Goal: Task Accomplishment & Management: Manage account settings

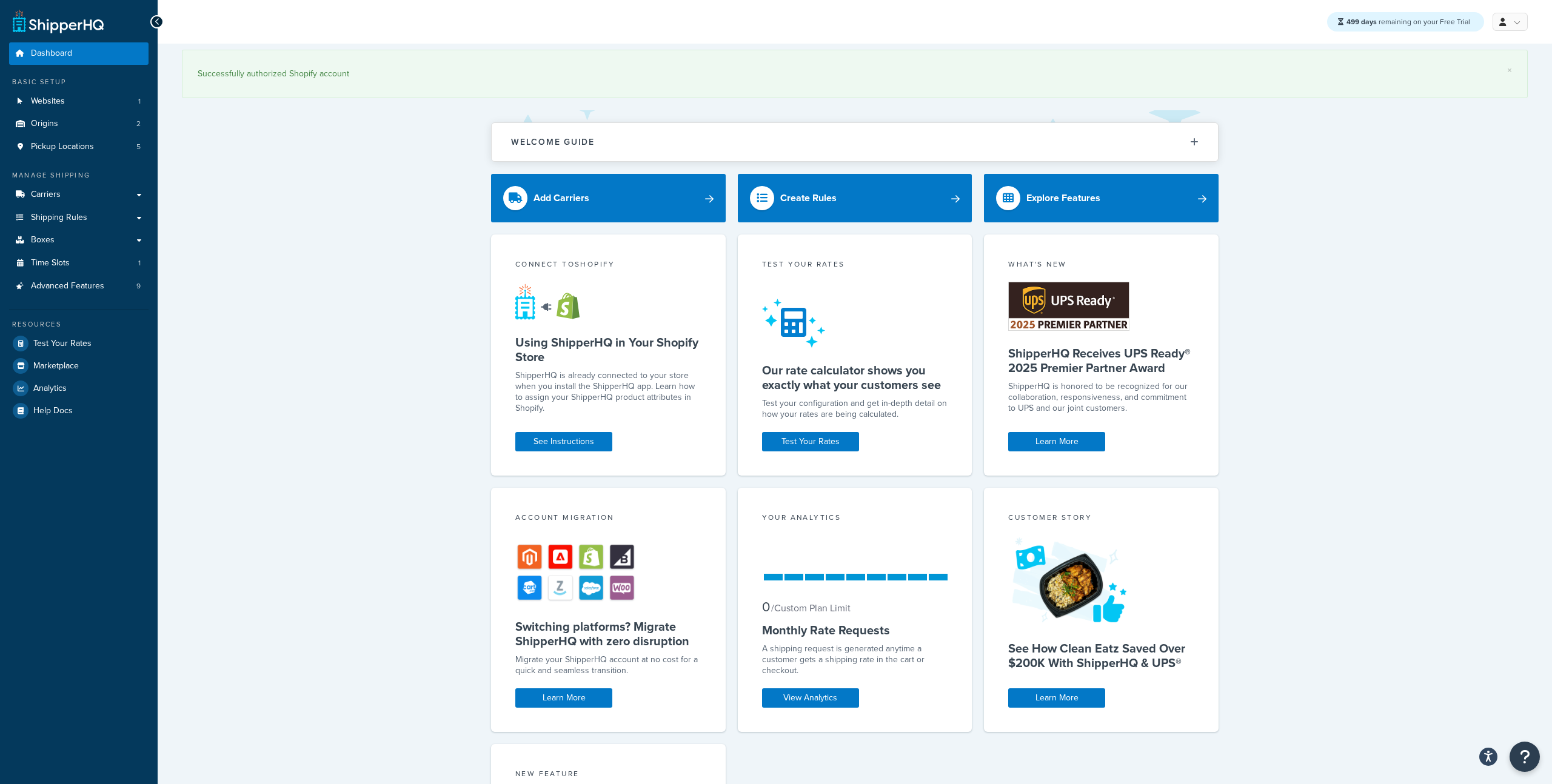
click at [88, 183] on div "Manage Shipping Carriers Carriers All Carriers 12 Method Merging Rules 0 Shippi…" at bounding box center [79, 233] width 140 height 127
click at [89, 188] on link "Carriers" at bounding box center [79, 194] width 140 height 22
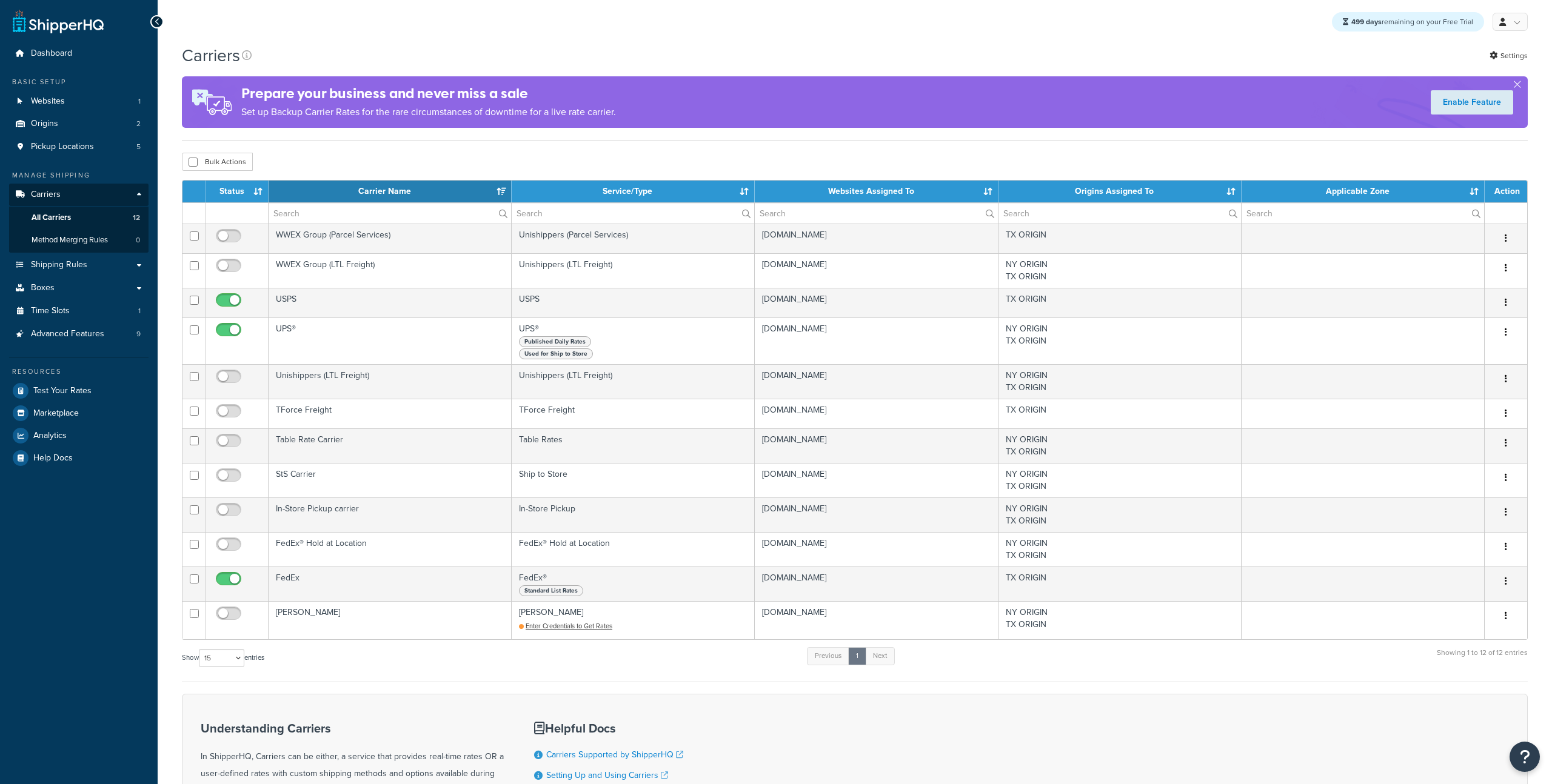
select select "15"
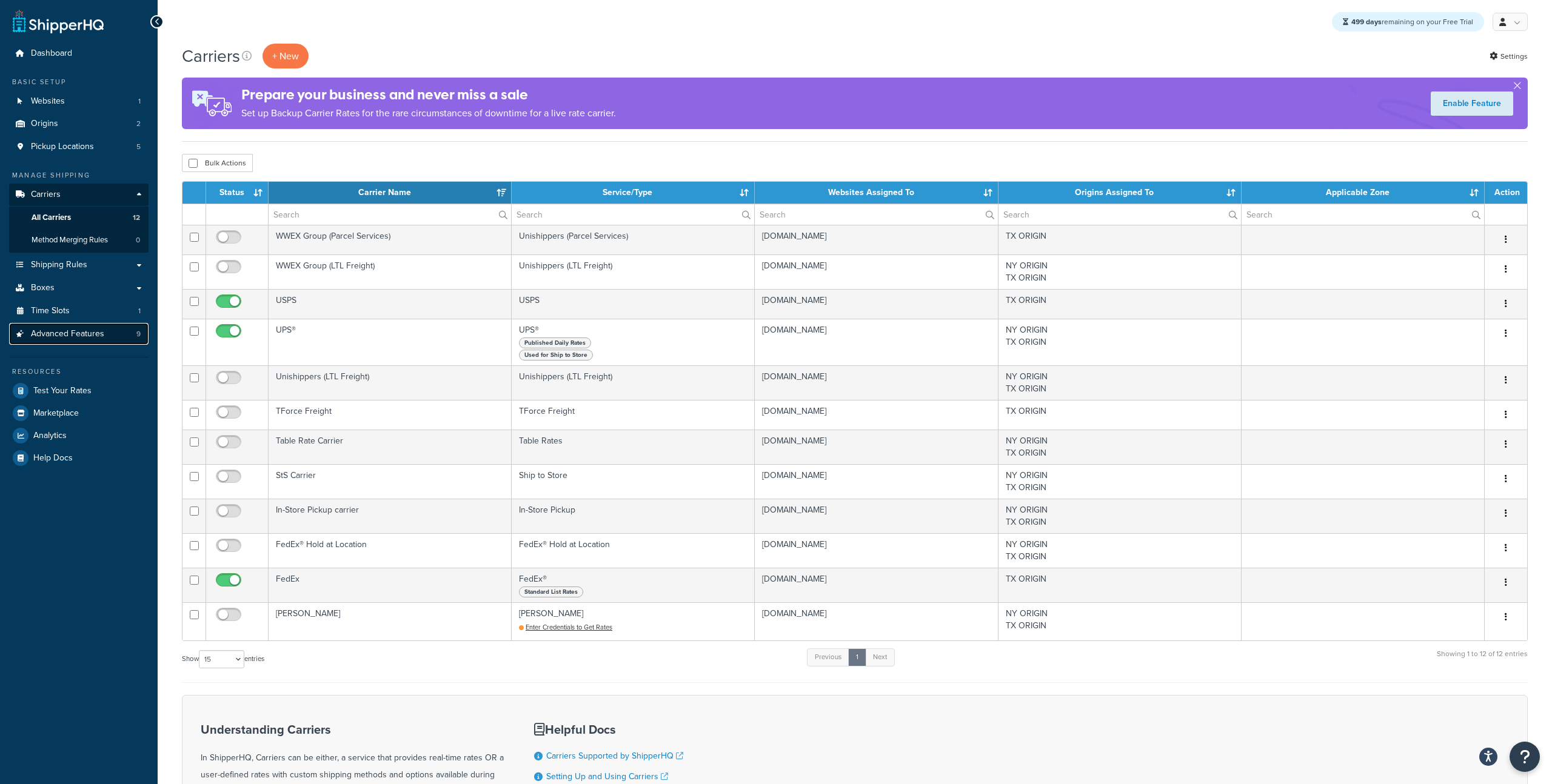
click at [121, 343] on link "Advanced Features 9" at bounding box center [79, 334] width 140 height 22
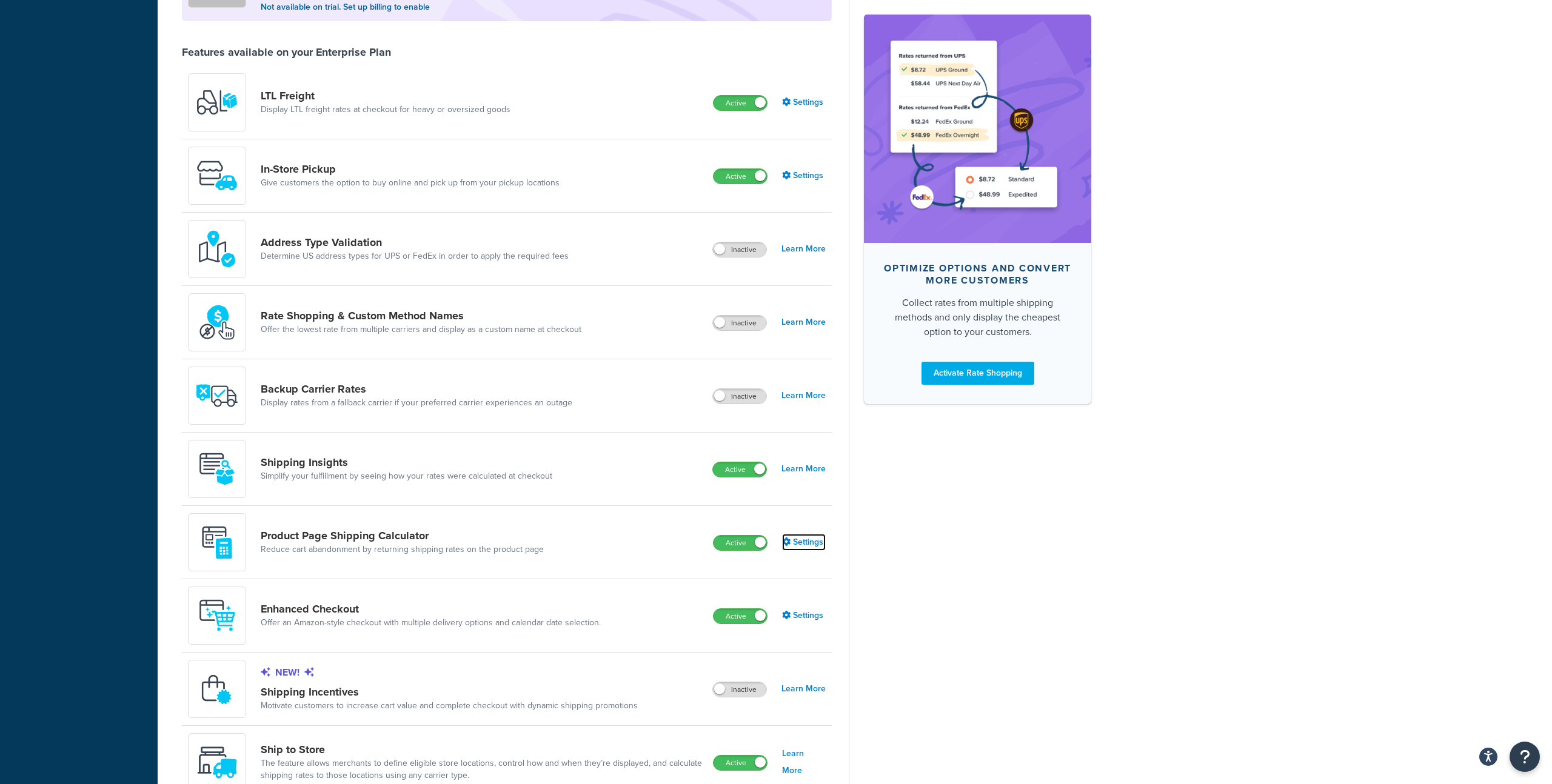
click at [799, 547] on link "Settings" at bounding box center [803, 542] width 44 height 17
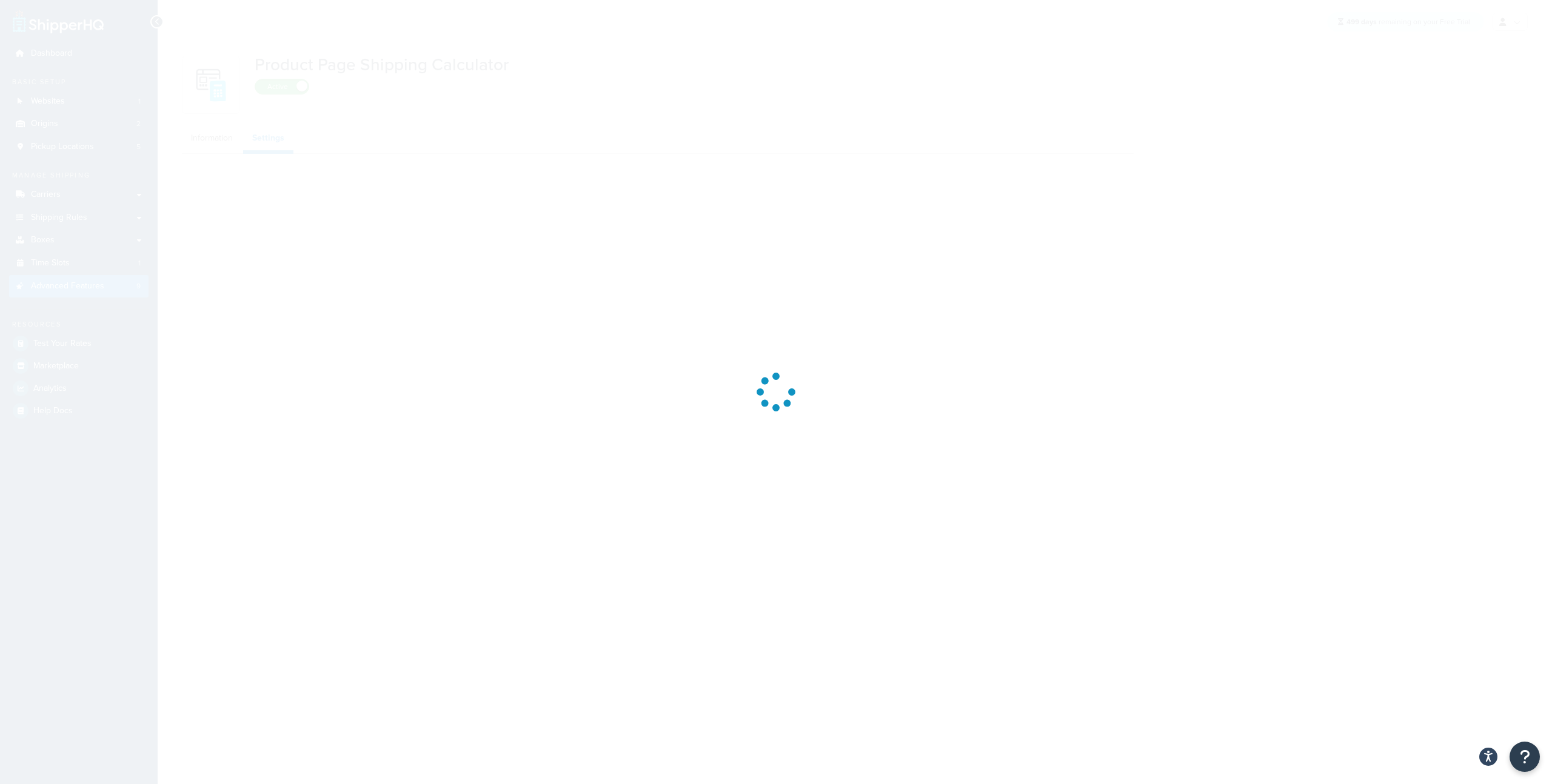
select select "US"
select select "false"
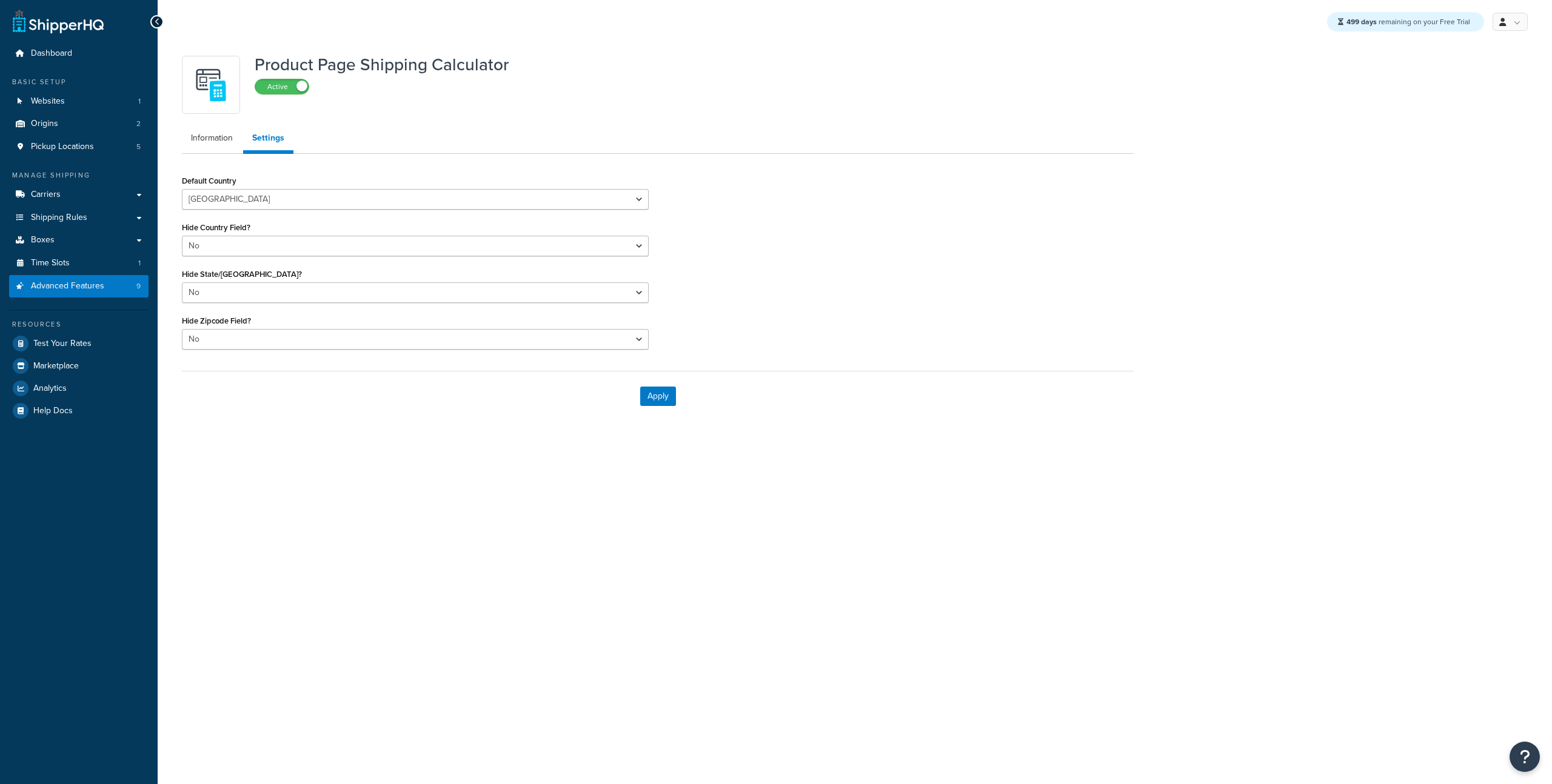
select select "US"
select select "false"
click at [1510, 27] on link at bounding box center [1509, 22] width 35 height 18
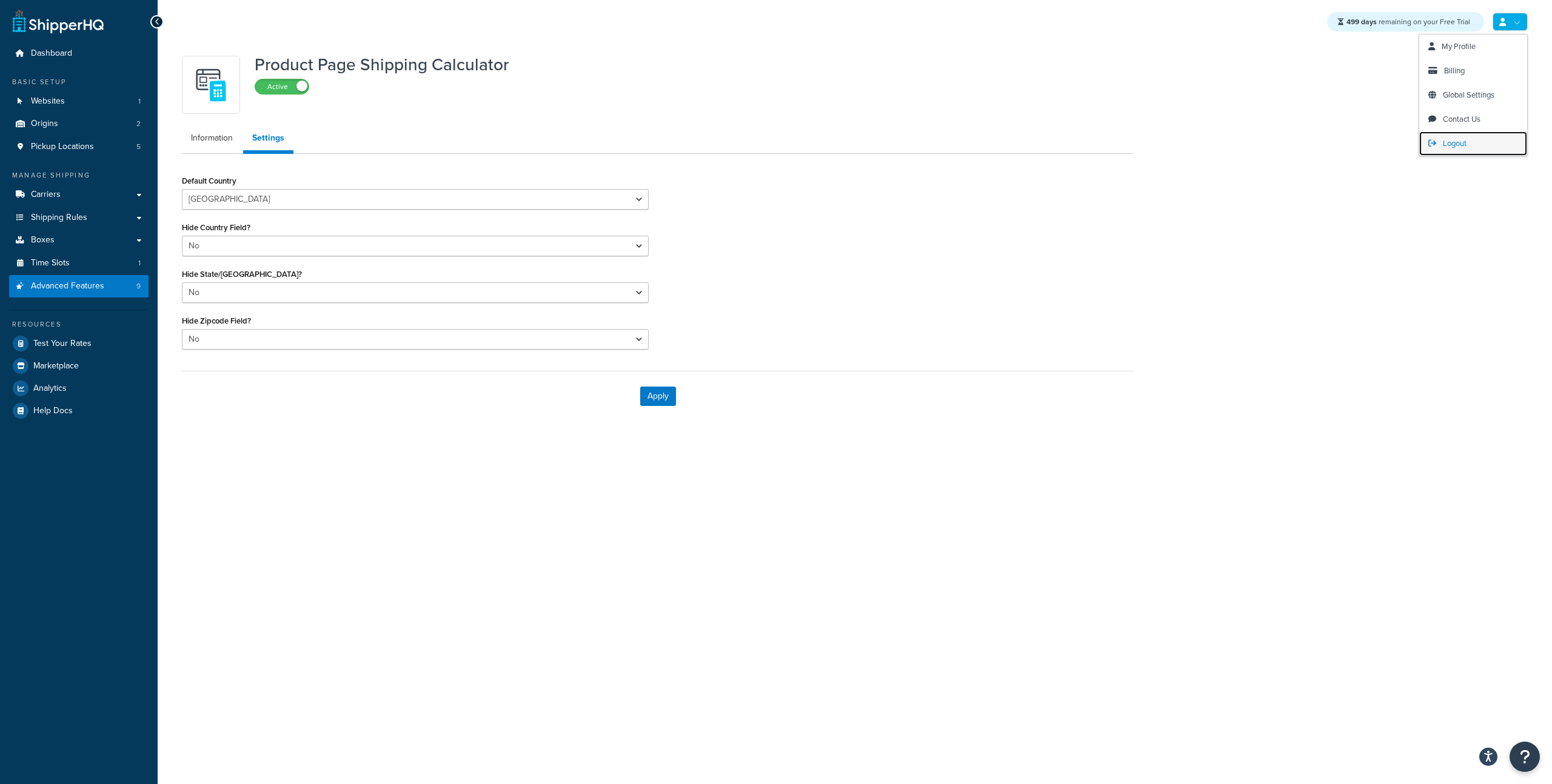
click at [1475, 142] on link "Logout" at bounding box center [1473, 143] width 108 height 24
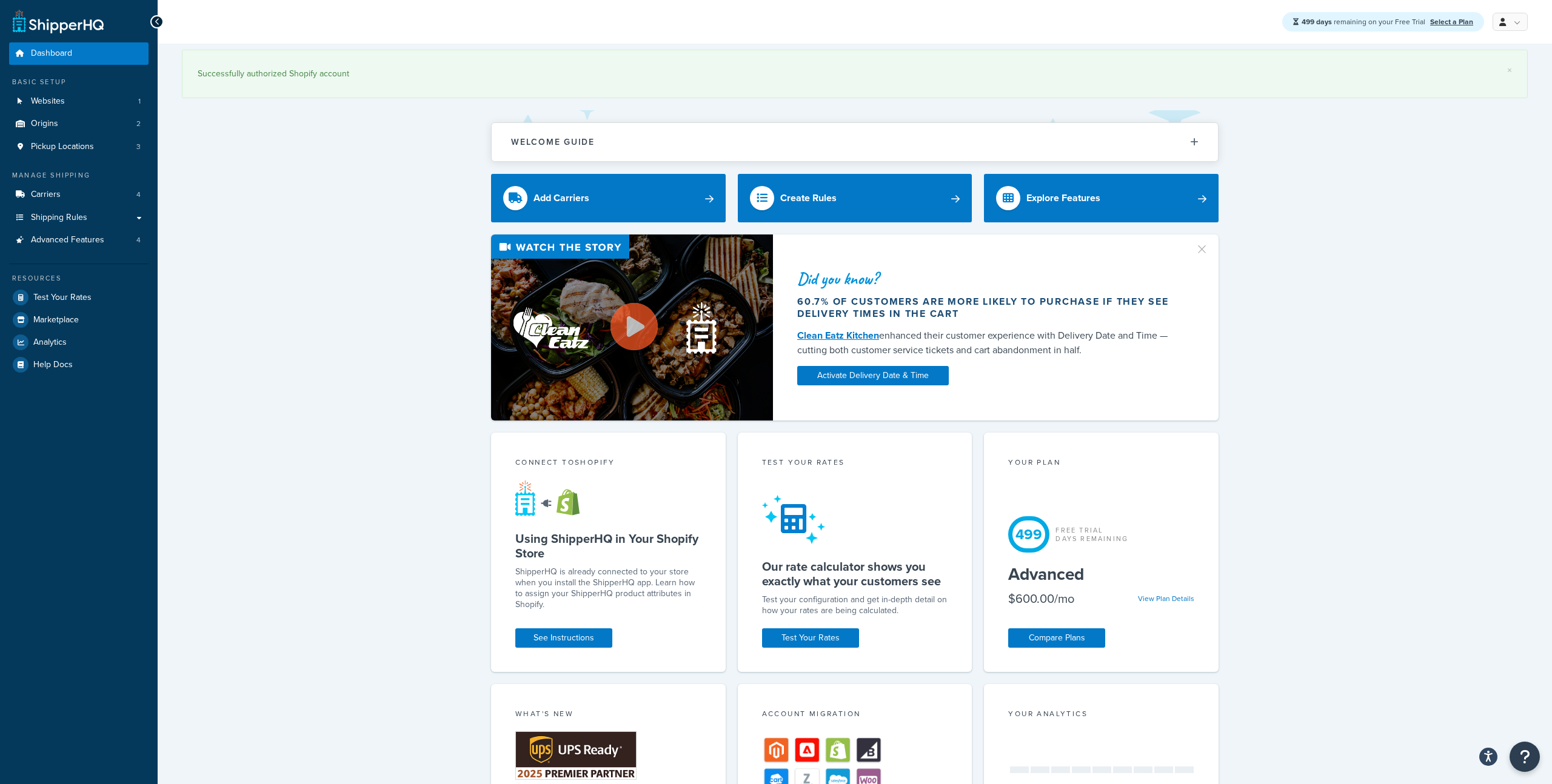
click at [63, 251] on ul "Dashboard Basic Setup Websites 1 Origins 2 Pickup Locations 3 Manage Shipping C…" at bounding box center [79, 209] width 140 height 333
click at [63, 244] on span "Advanced Features" at bounding box center [68, 240] width 74 height 10
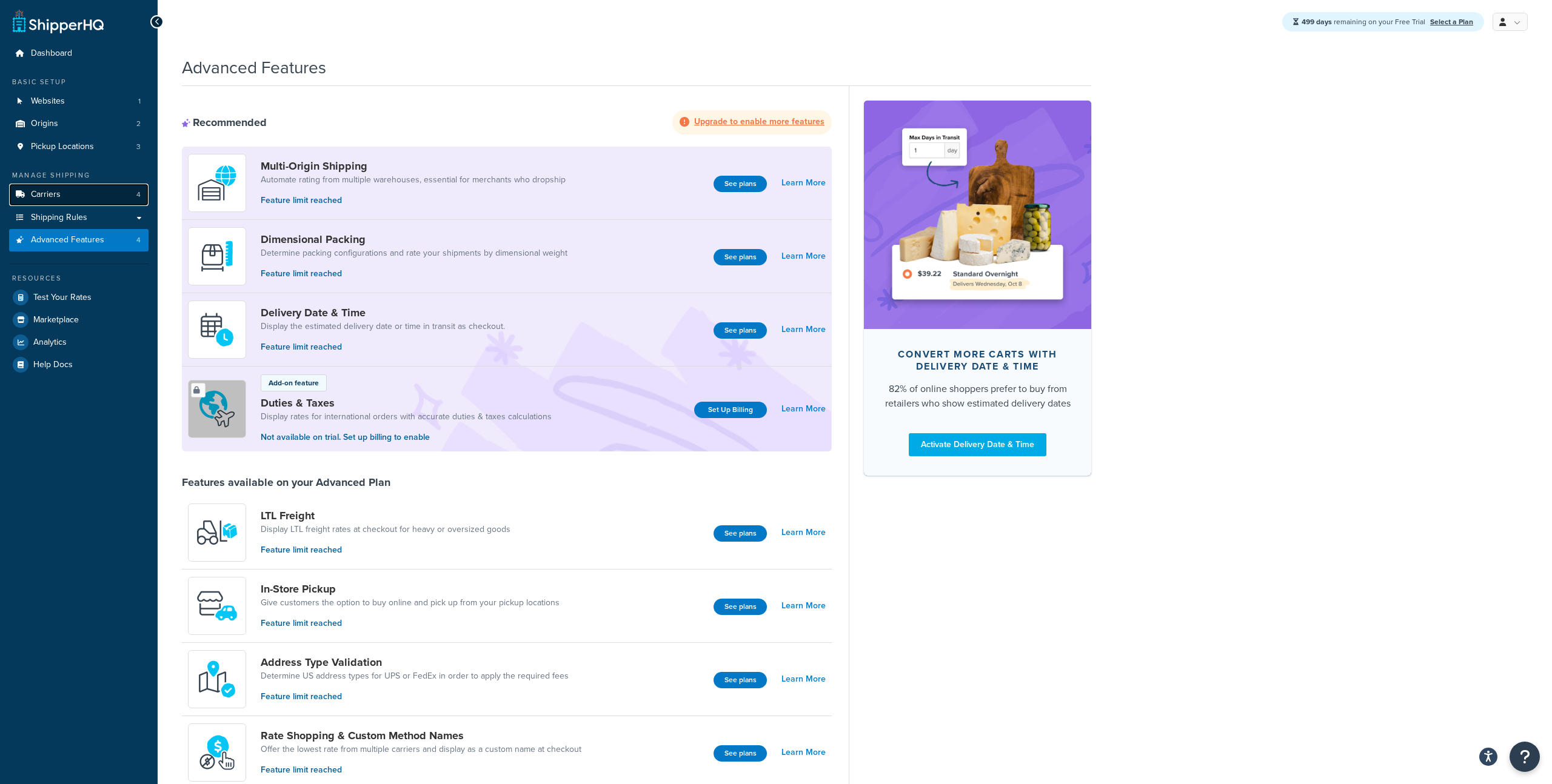
click at [103, 197] on link "Carriers 4" at bounding box center [79, 194] width 140 height 22
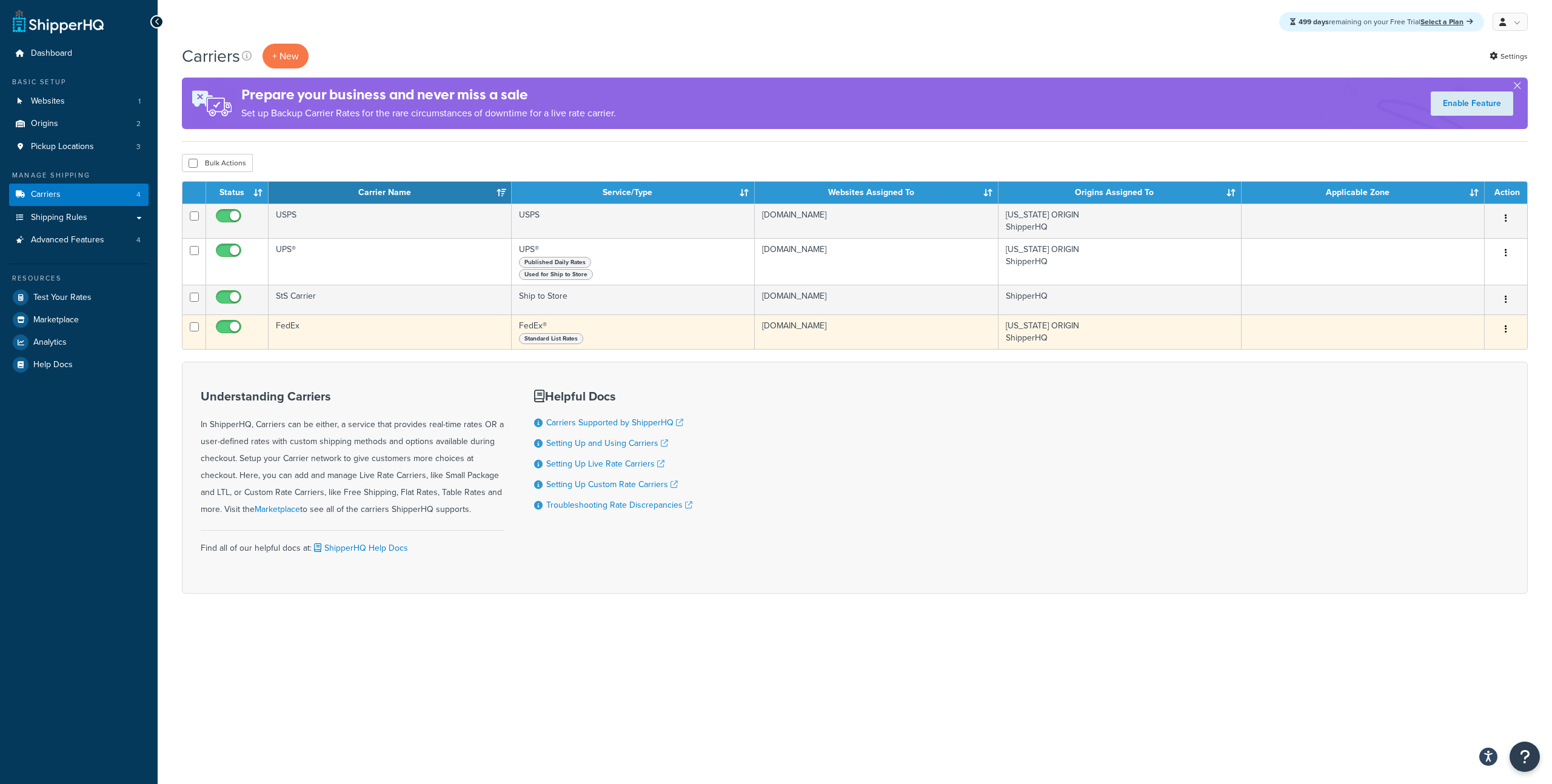
click at [293, 327] on td "FedEx" at bounding box center [390, 332] width 243 height 34
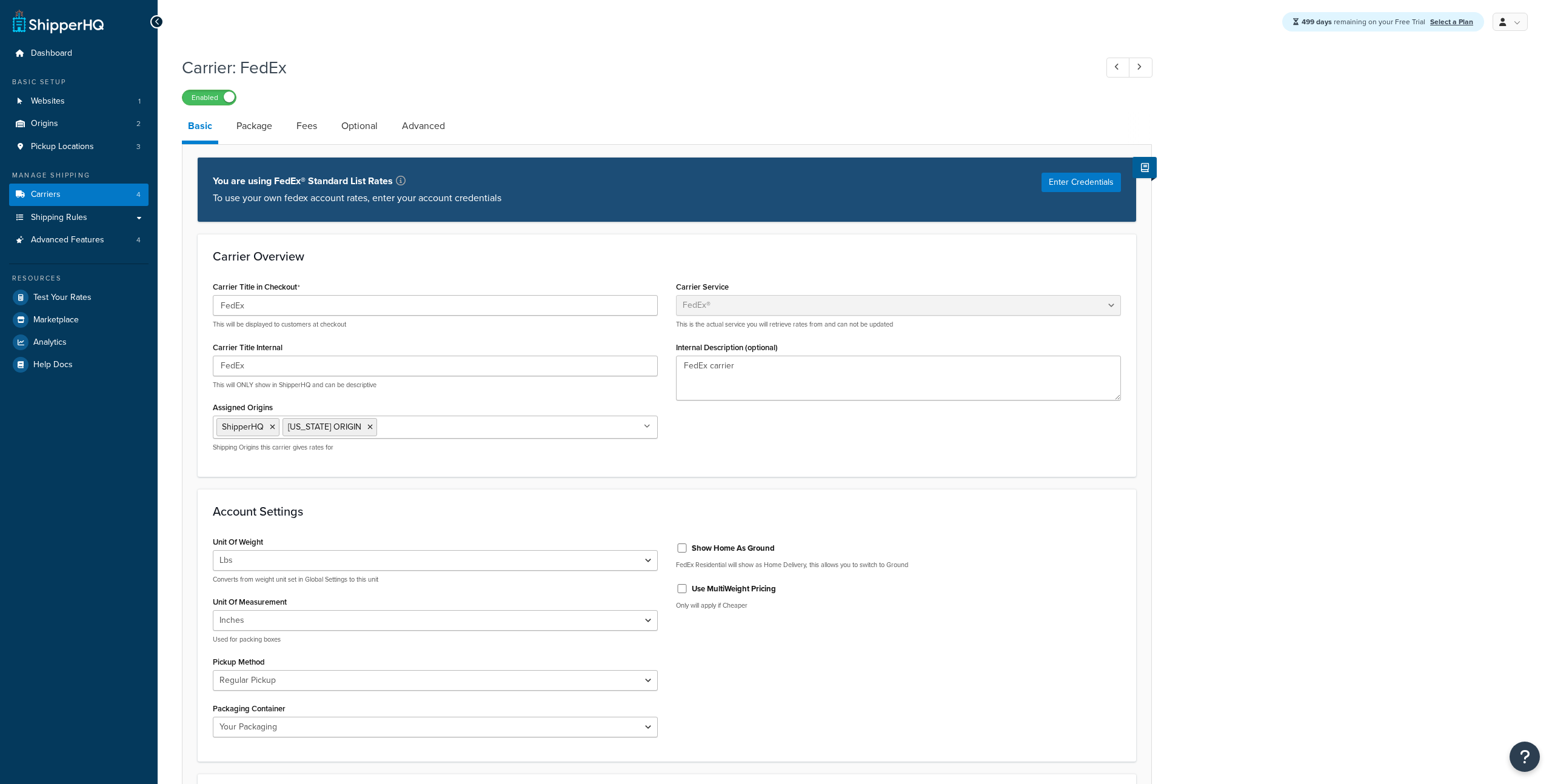
select select "fedEx"
select select "REGULAR_PICKUP"
select select "YOUR_PACKAGING"
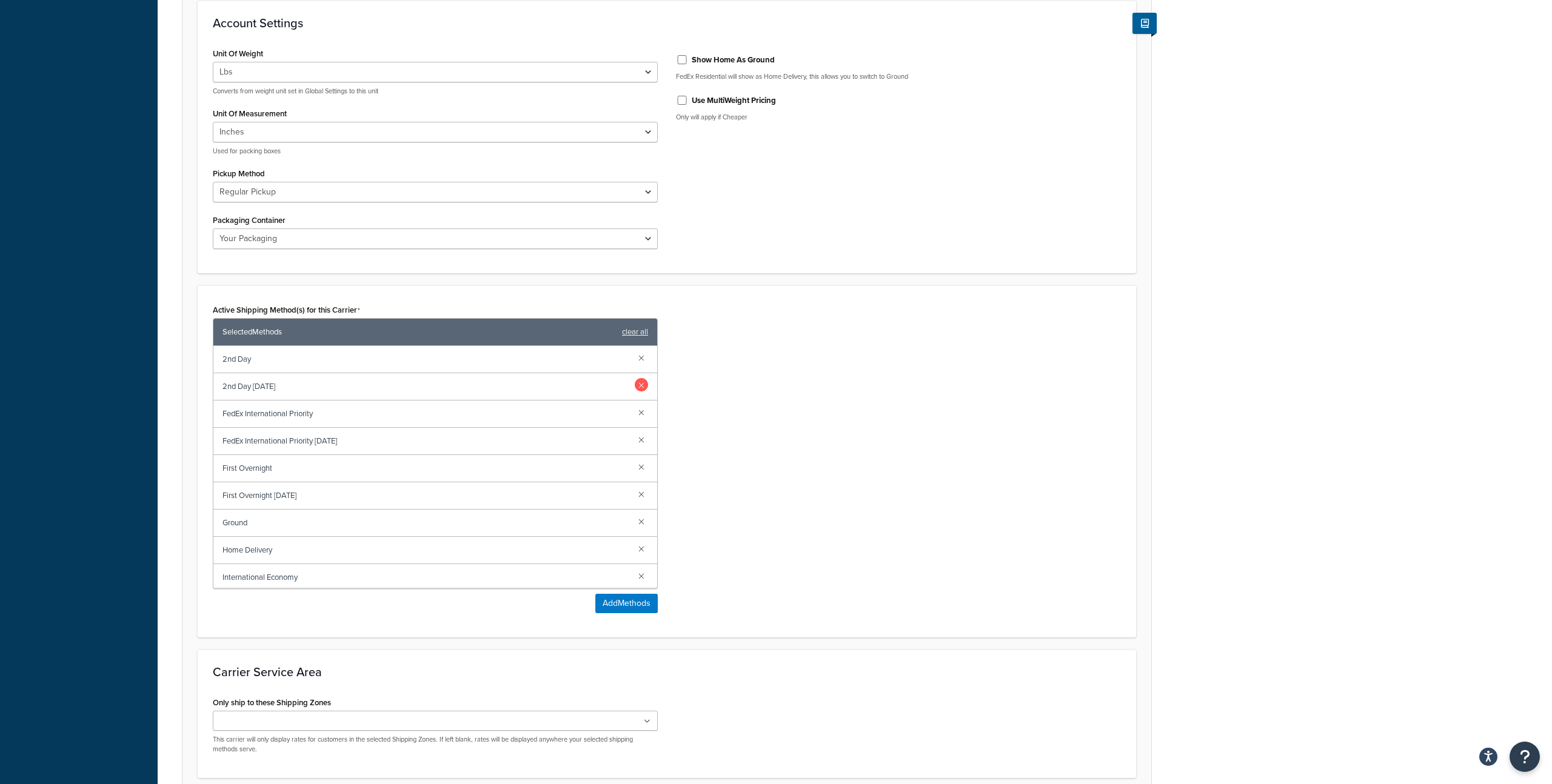
click at [643, 379] on link at bounding box center [641, 384] width 13 height 13
click at [642, 412] on link at bounding box center [641, 412] width 13 height 13
click at [643, 437] on link at bounding box center [641, 439] width 13 height 13
click at [641, 547] on link at bounding box center [641, 548] width 13 height 13
click at [641, 528] on div "International Priority" at bounding box center [435, 523] width 444 height 27
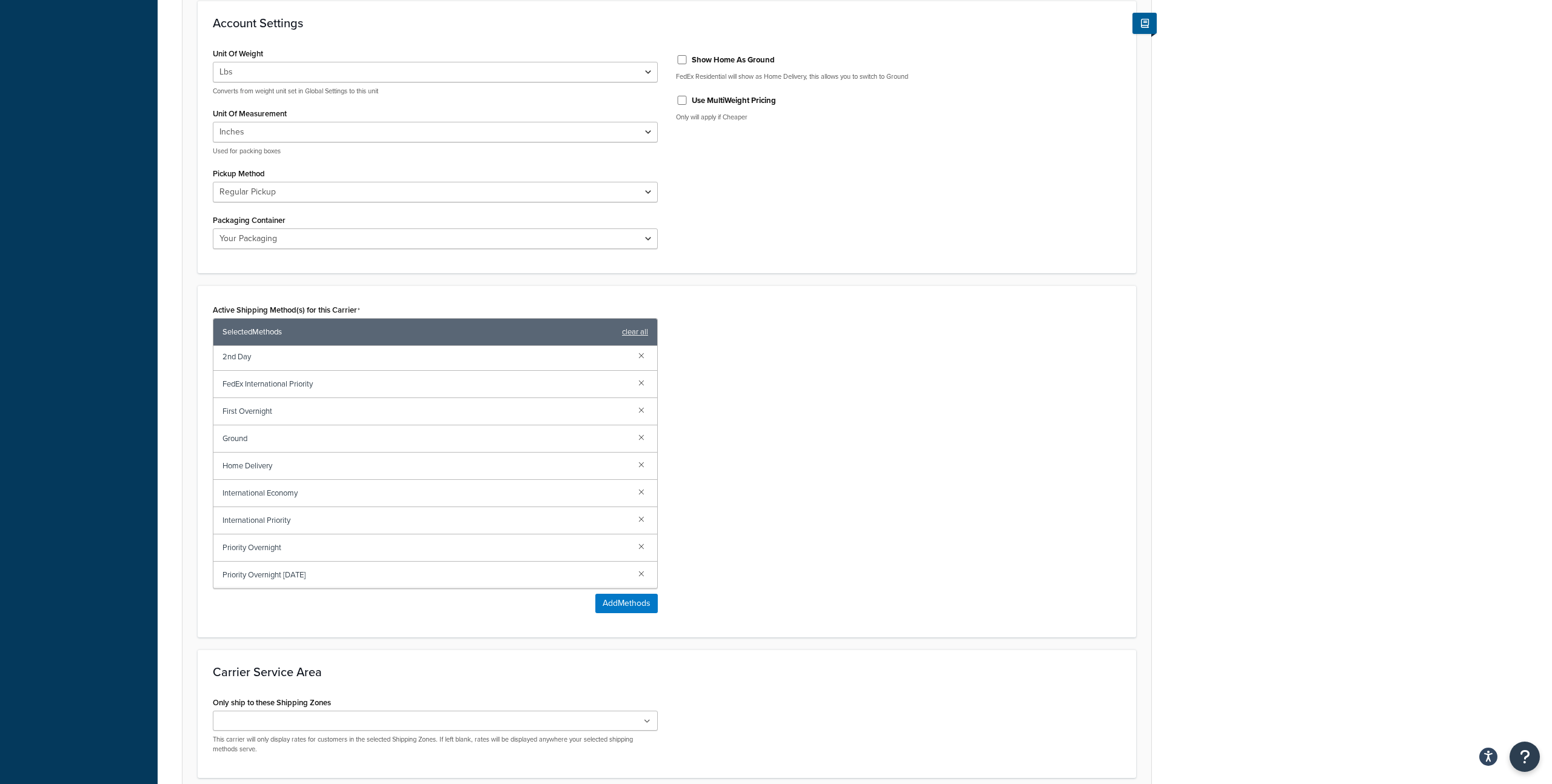
scroll to position [2, 0]
click at [643, 522] on link at bounding box center [641, 519] width 13 height 13
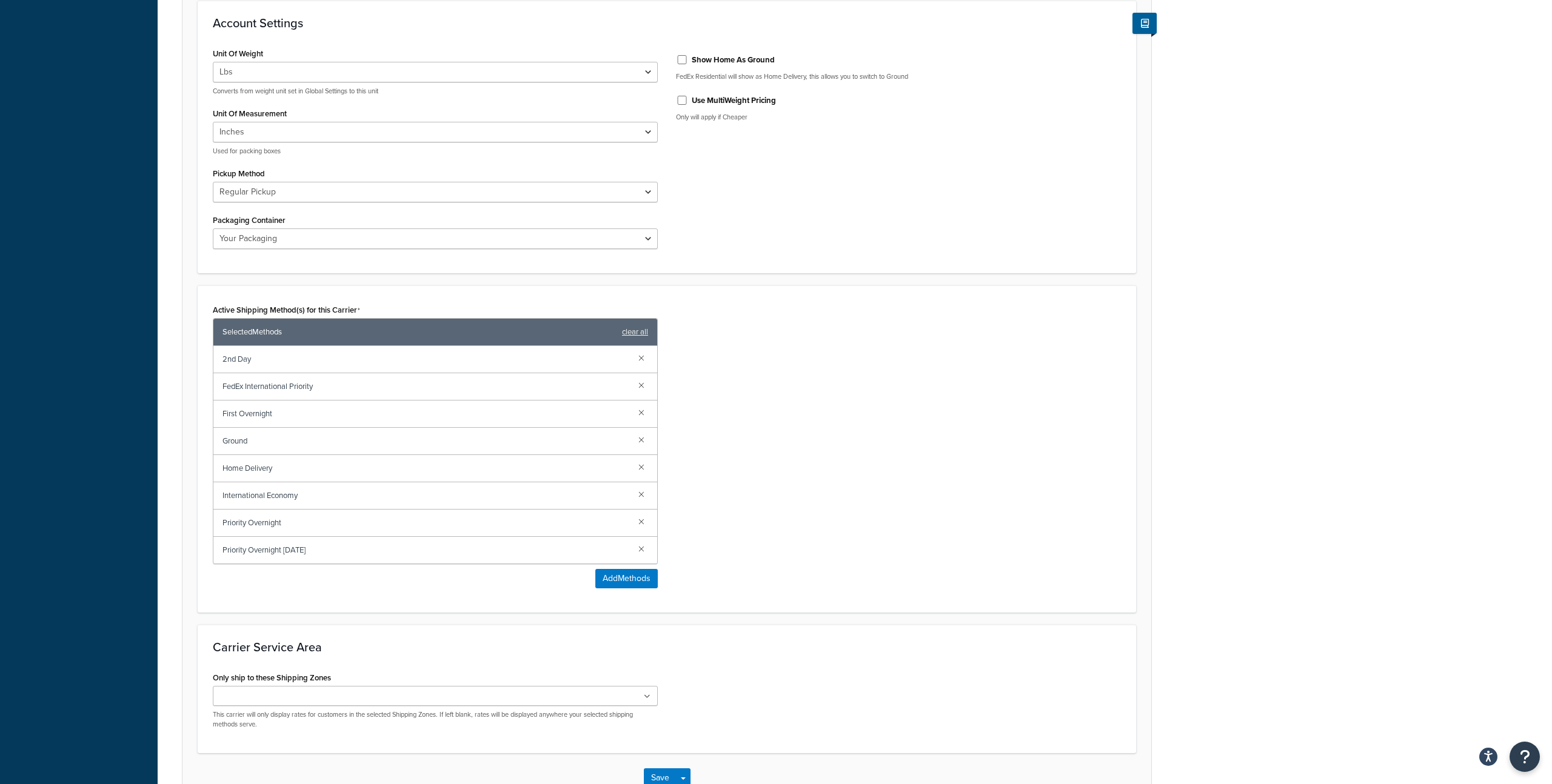
scroll to position [0, 0]
click at [643, 545] on link at bounding box center [641, 548] width 13 height 13
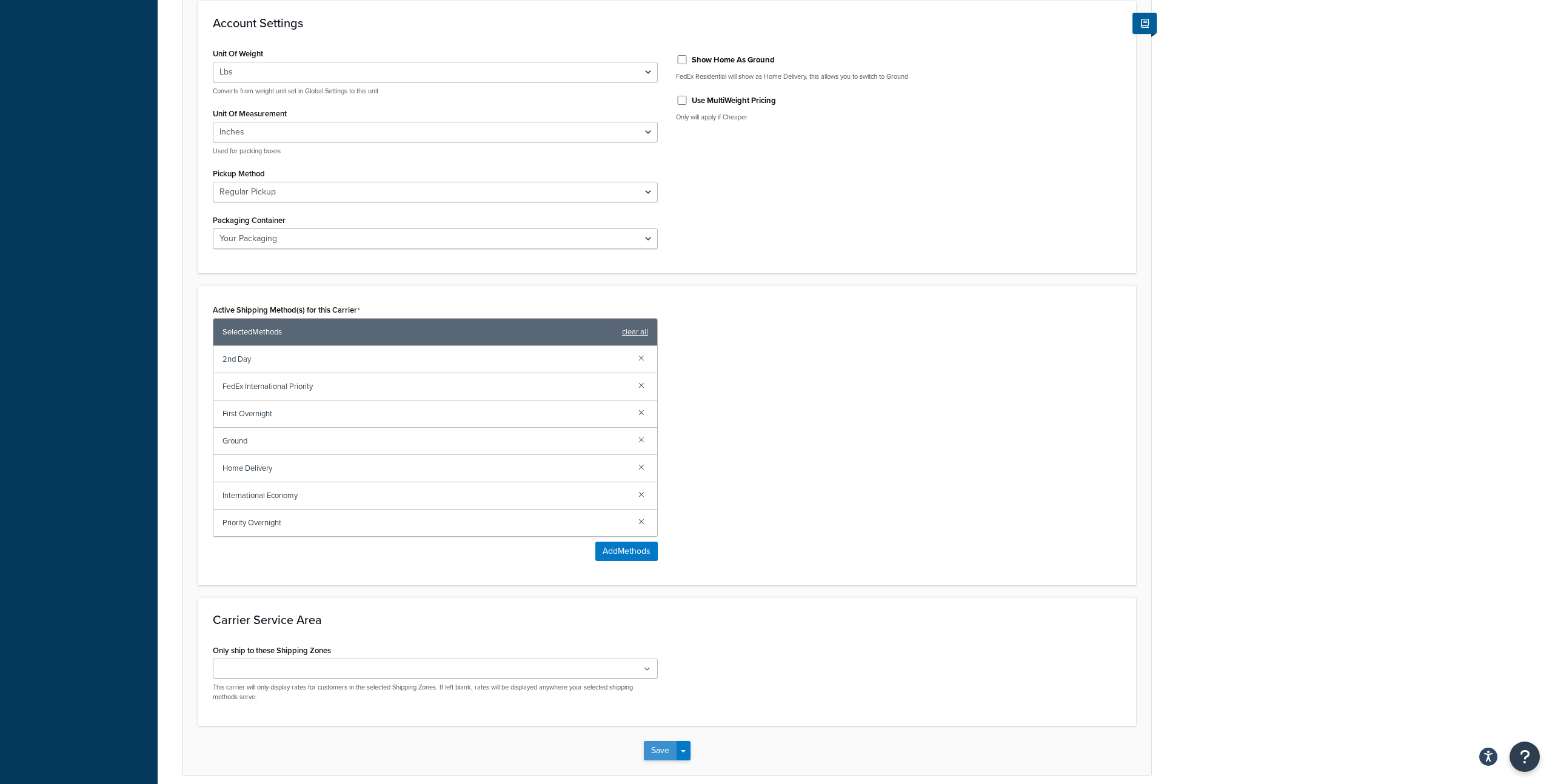
click at [652, 749] on button "Save" at bounding box center [661, 750] width 33 height 20
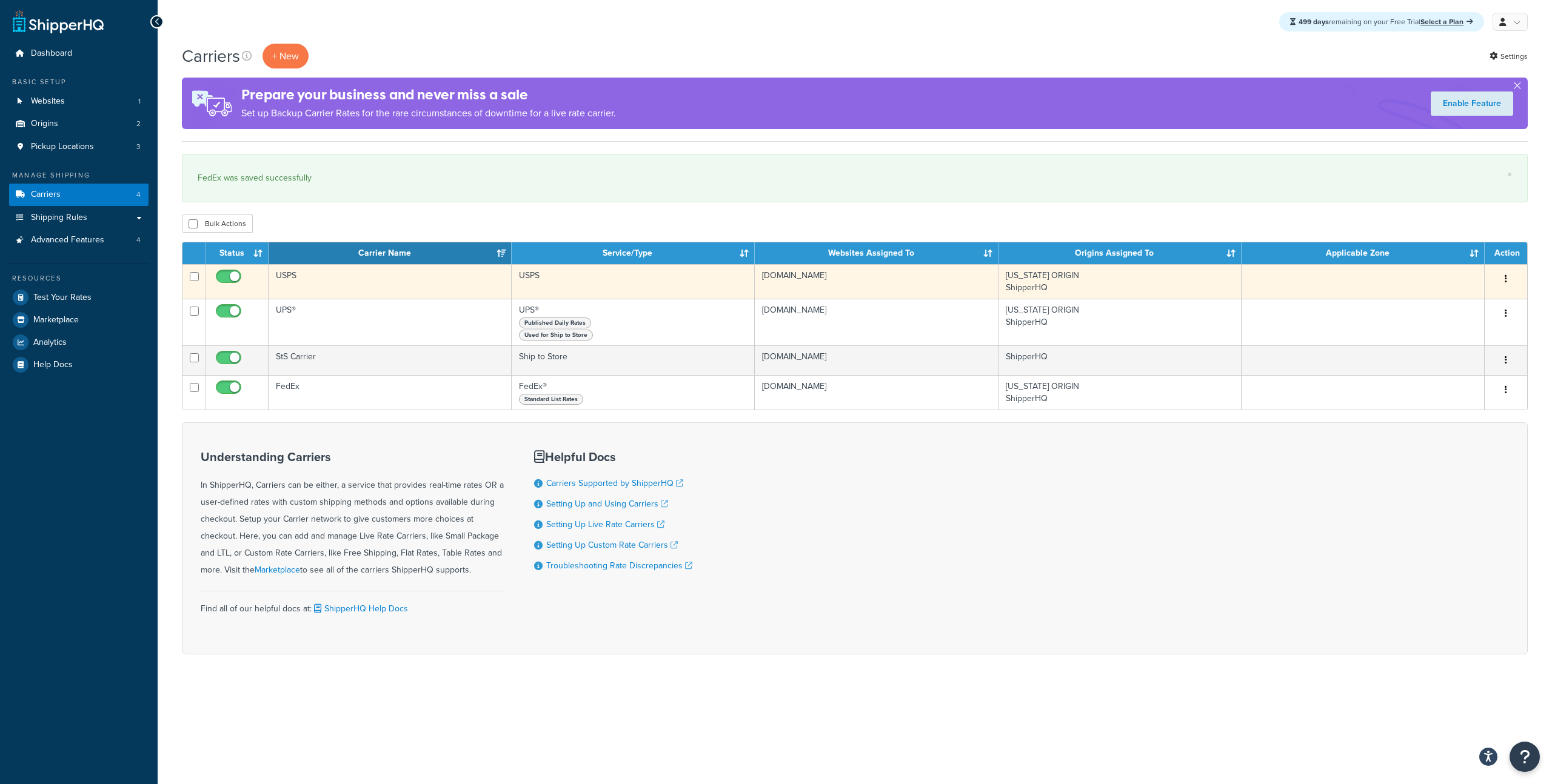
click at [315, 297] on td "USPS" at bounding box center [390, 282] width 243 height 34
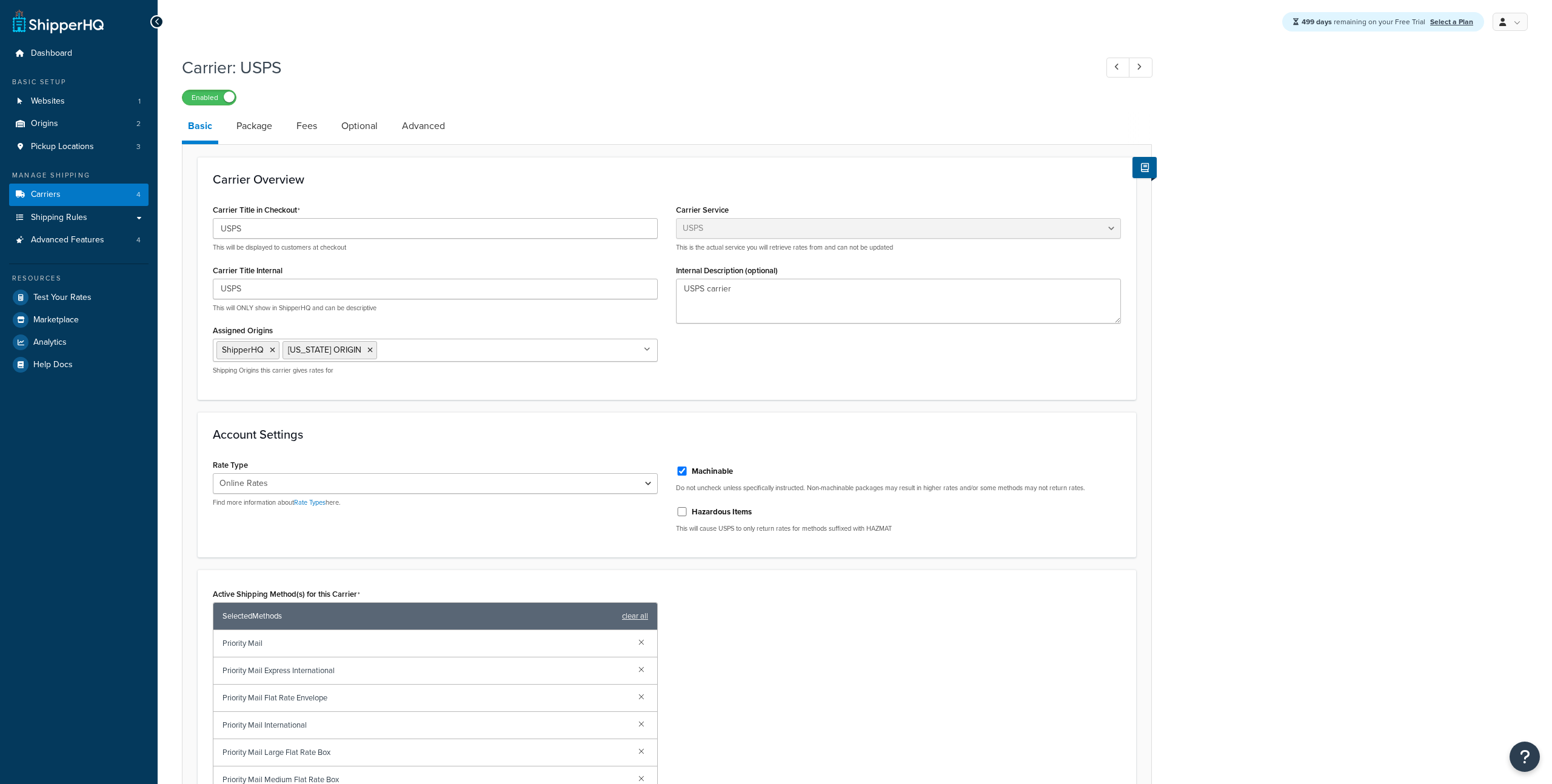
select select "usps"
select select "ONLINE"
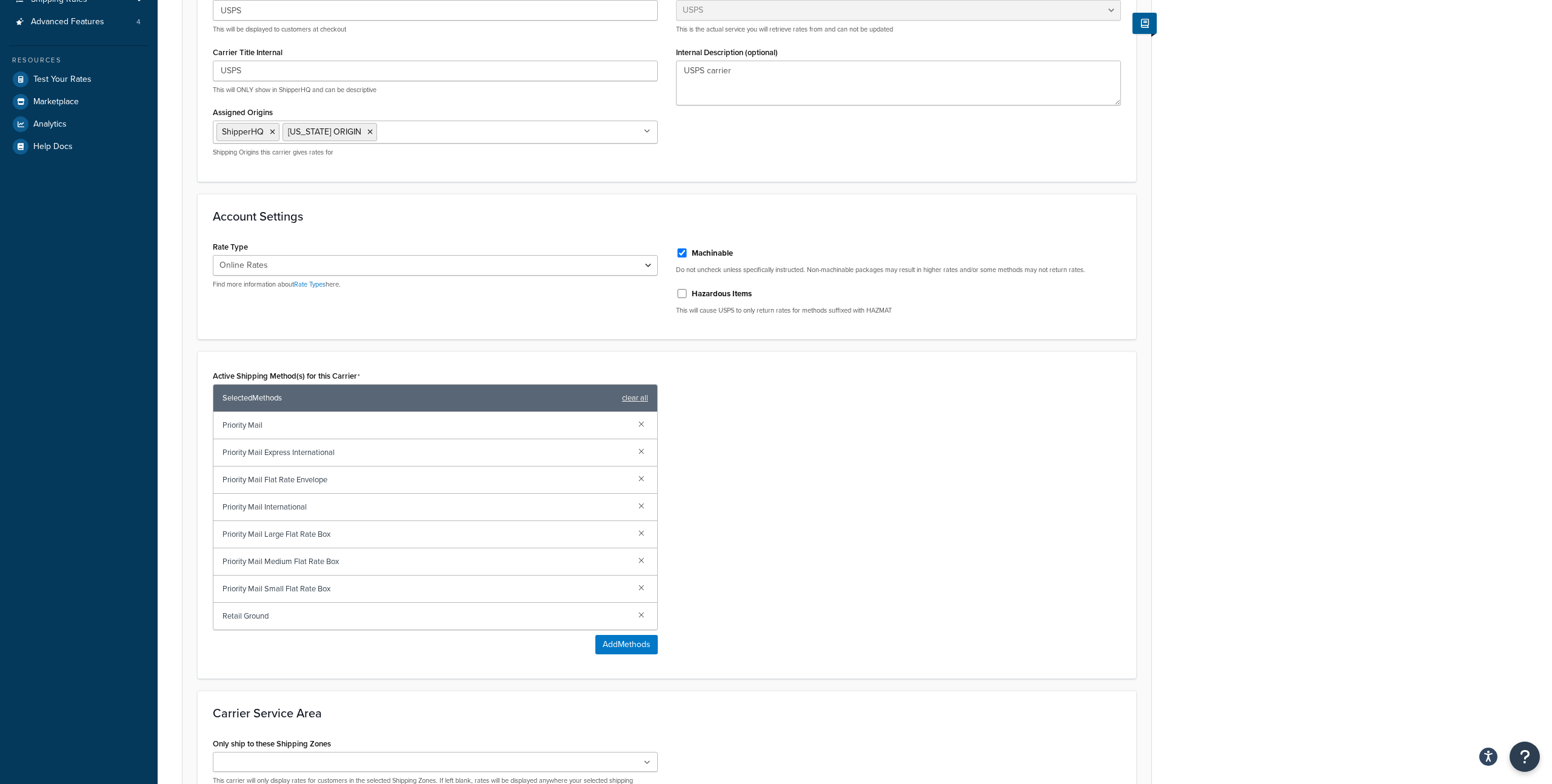
scroll to position [218, 0]
click at [622, 637] on button "Add Methods" at bounding box center [626, 645] width 62 height 20
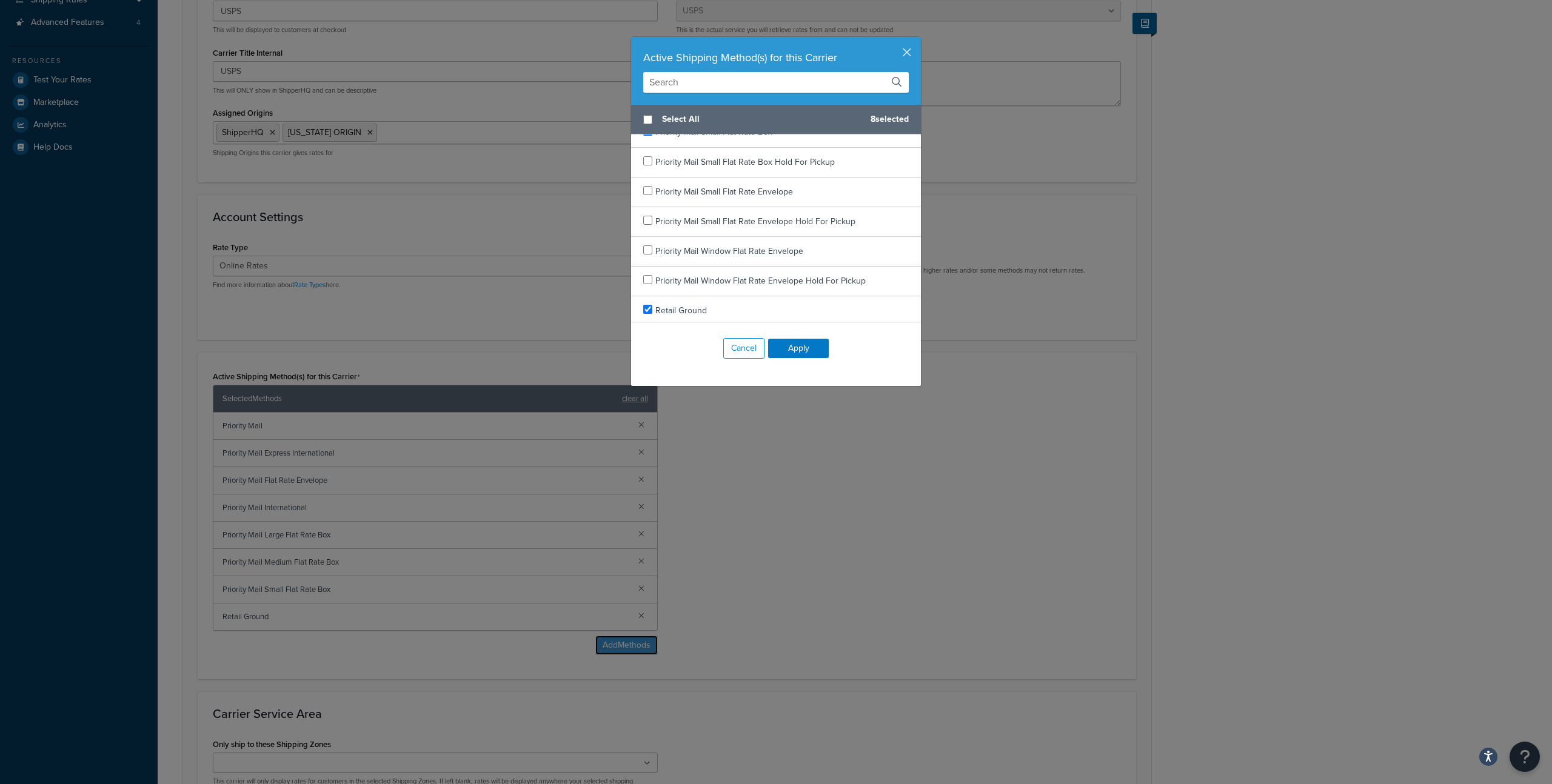
scroll to position [2310, 0]
checkbox input "true"
click at [726, 218] on span "USPS Ground Advantage" at bounding box center [702, 219] width 94 height 13
checkbox input "false"
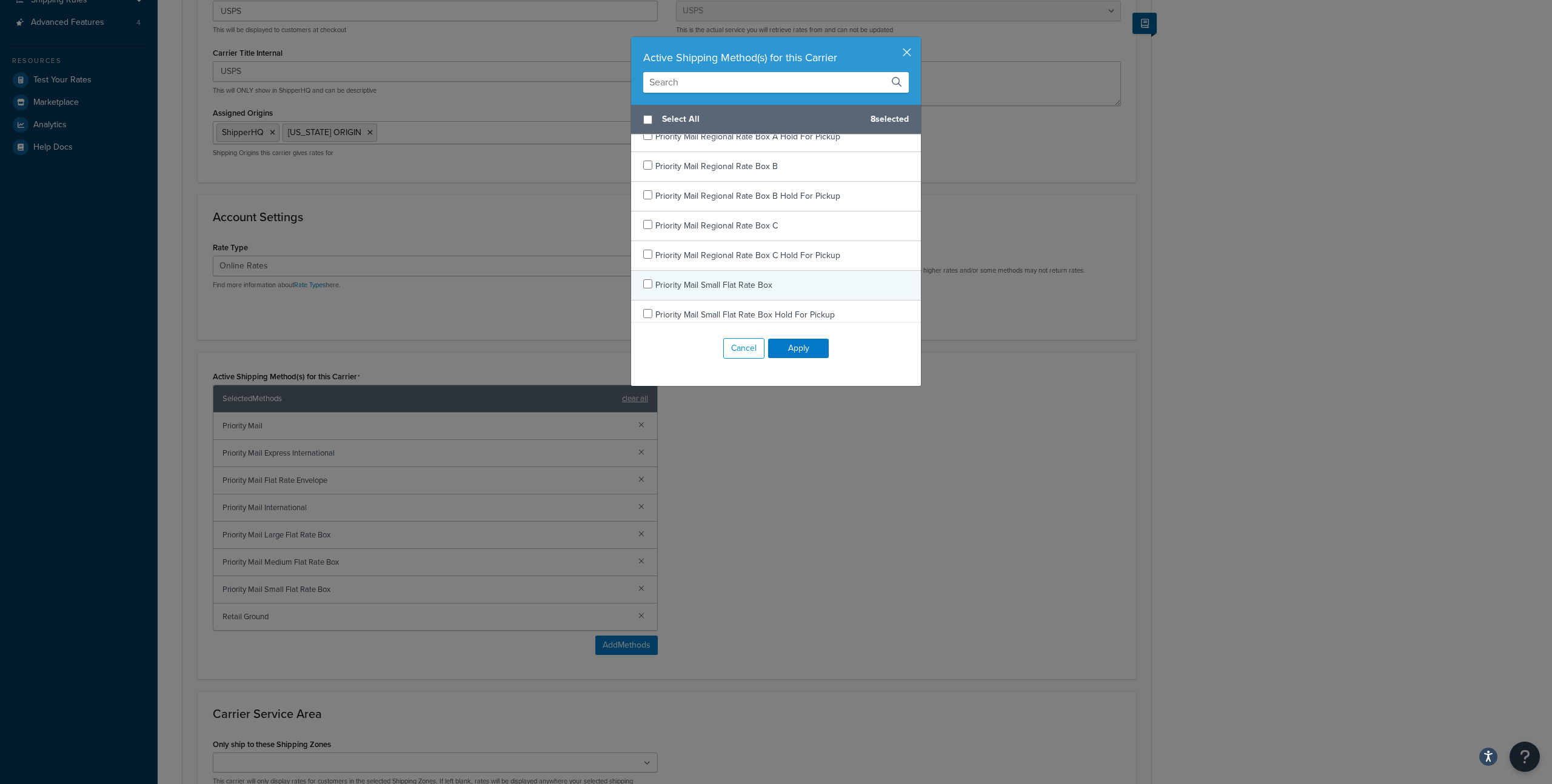
click at [720, 284] on span "Priority Mail Small Flat Rate Box" at bounding box center [714, 285] width 117 height 13
checkbox input "false"
click at [720, 233] on span "Priority Mail Medium Flat Rate Box" at bounding box center [719, 230] width 128 height 13
checkbox input "false"
click at [719, 221] on span "Priority Mail Large Flat Rate Box" at bounding box center [714, 218] width 119 height 13
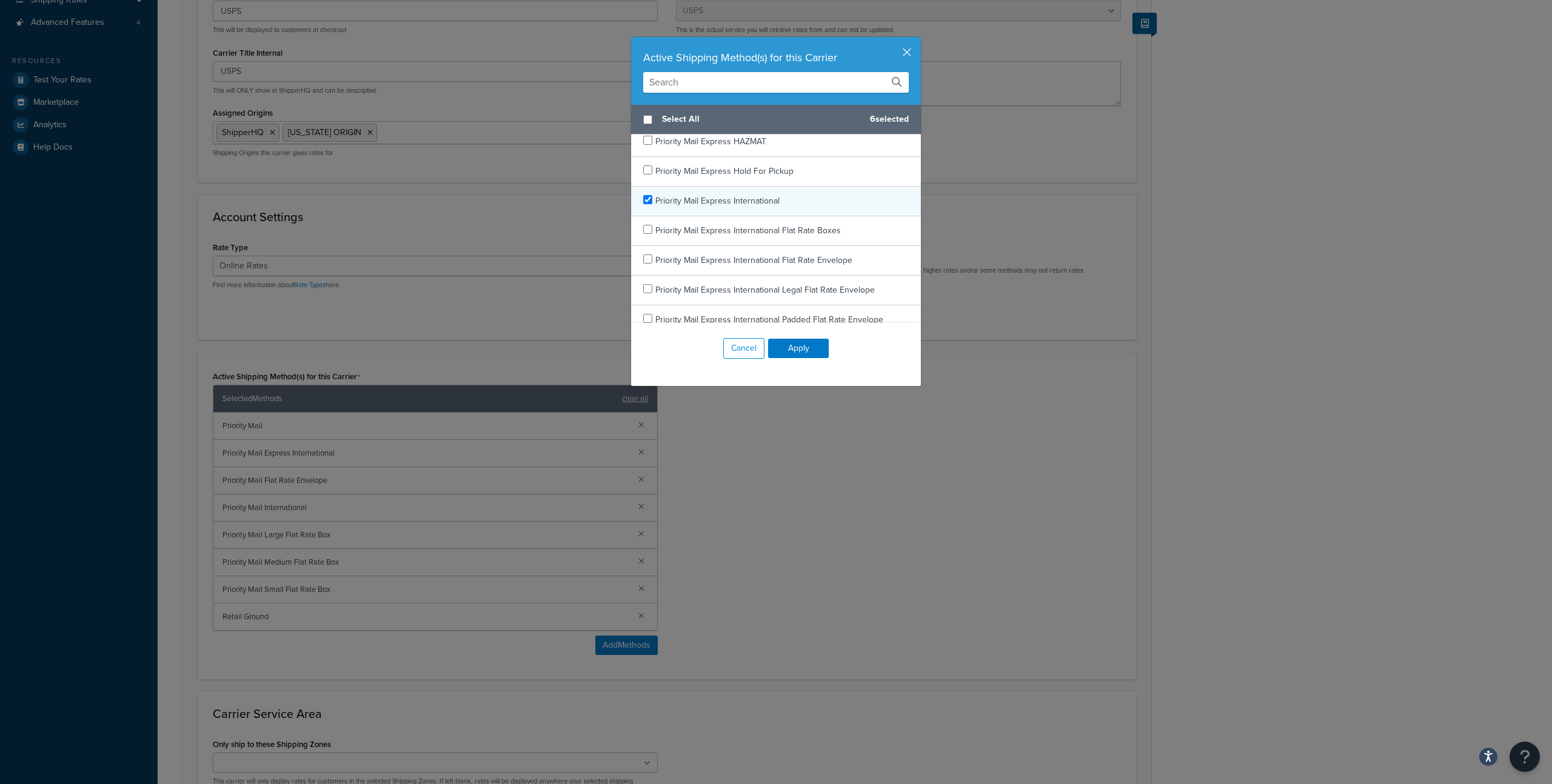
scroll to position [719, 0]
click at [780, 355] on button "Apply" at bounding box center [798, 348] width 61 height 20
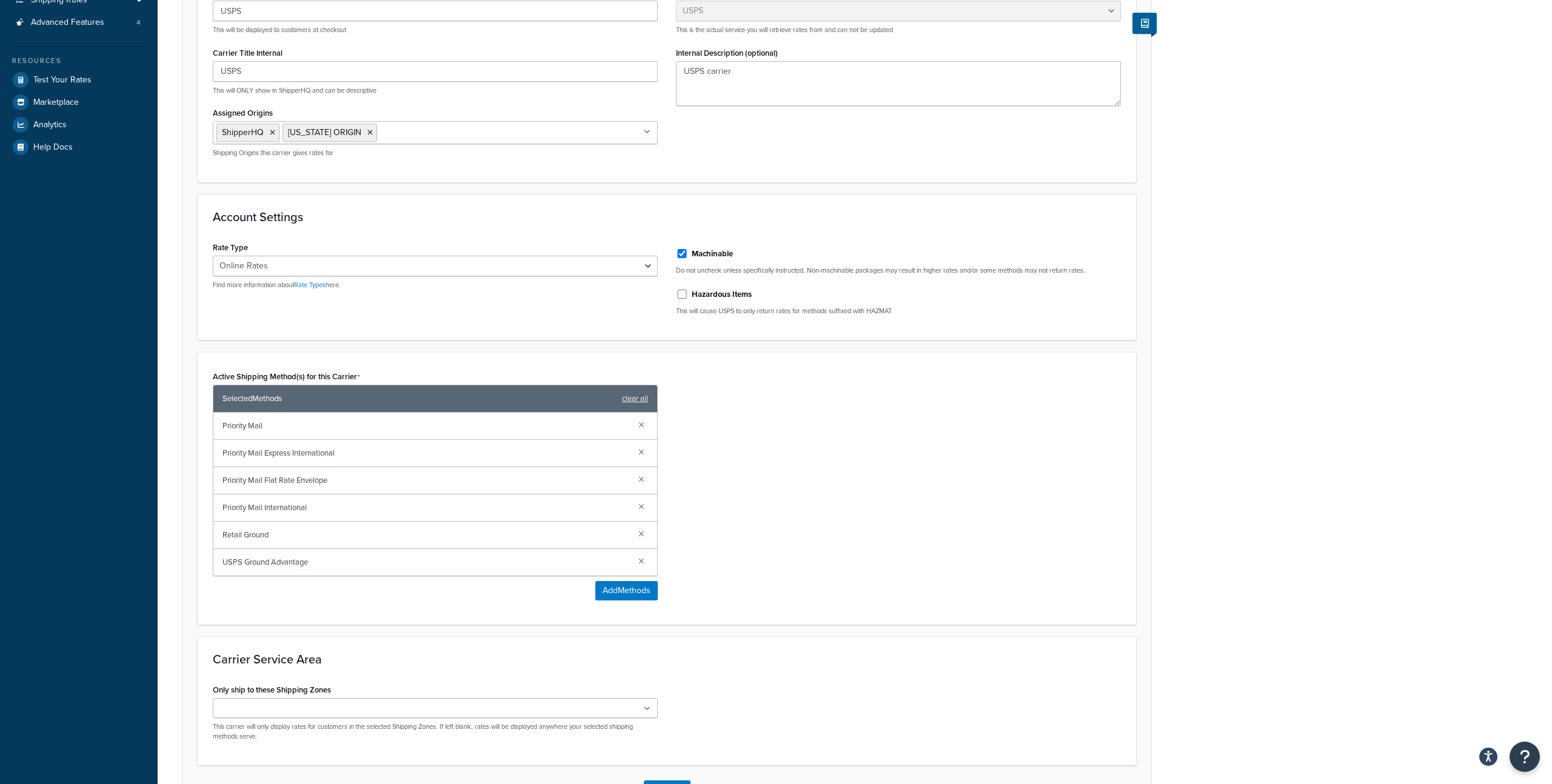
scroll to position [310, 0]
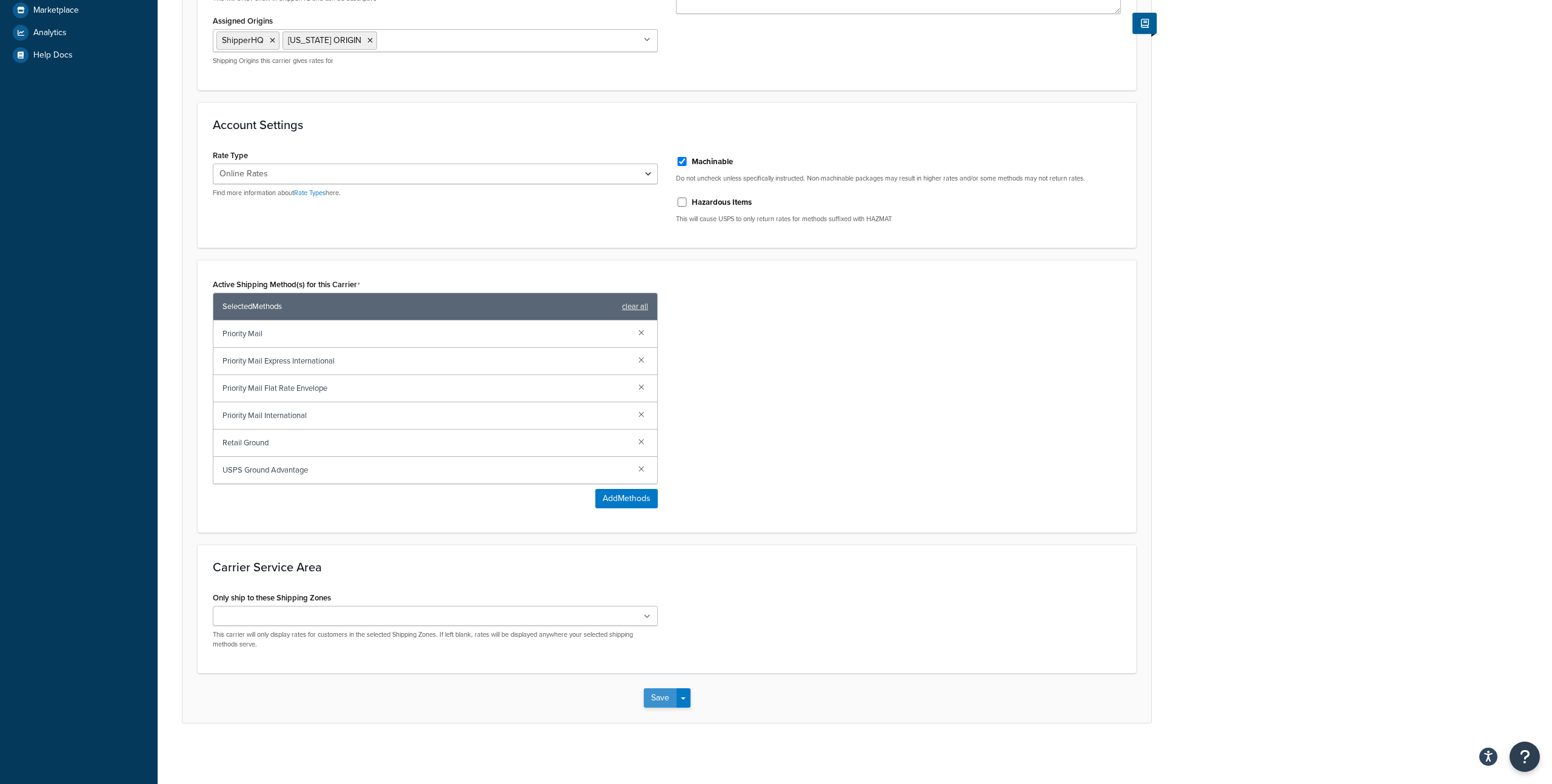
click at [664, 706] on button "Save" at bounding box center [661, 698] width 33 height 20
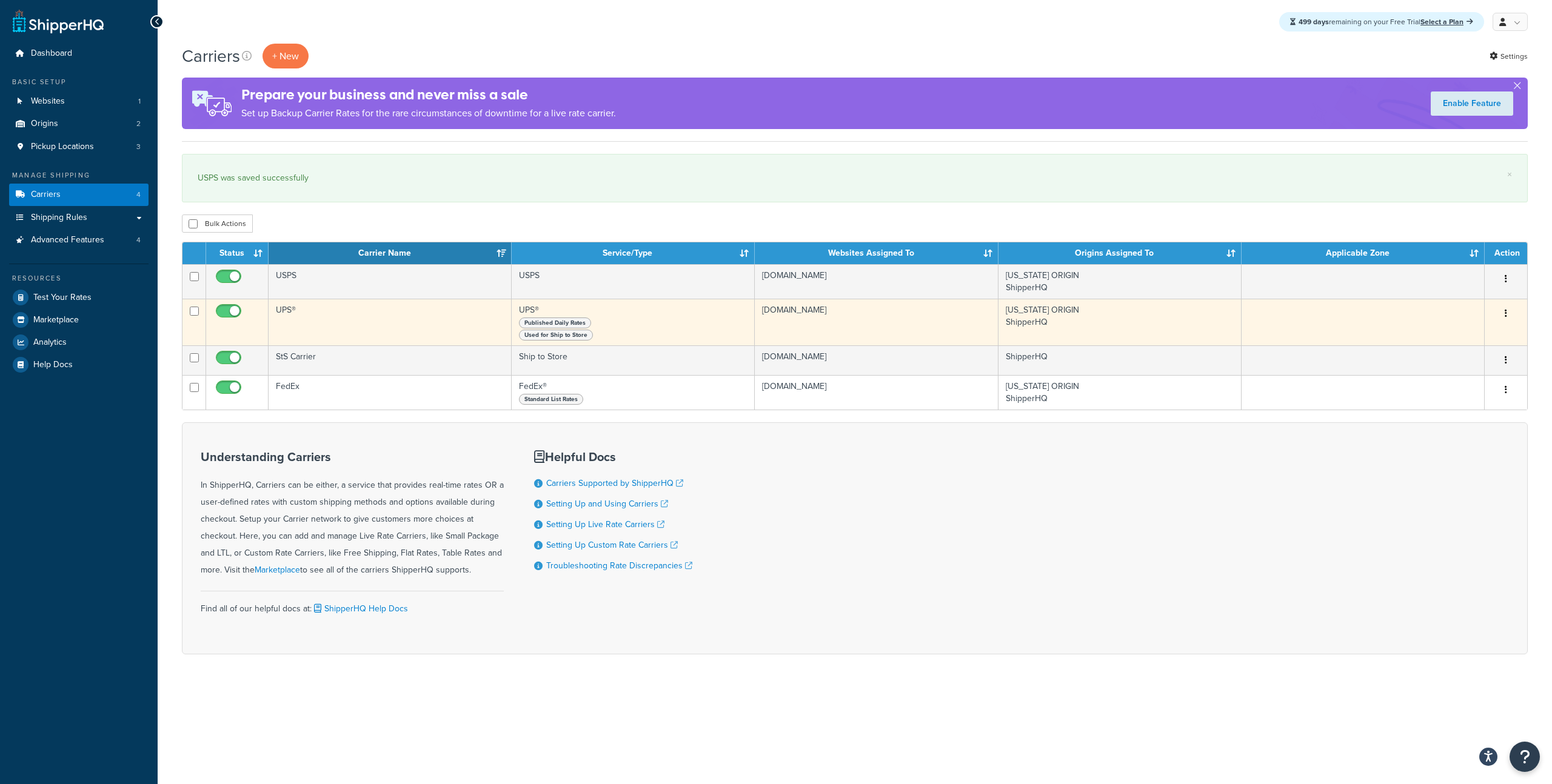
click at [302, 318] on td "UPS®" at bounding box center [390, 322] width 243 height 47
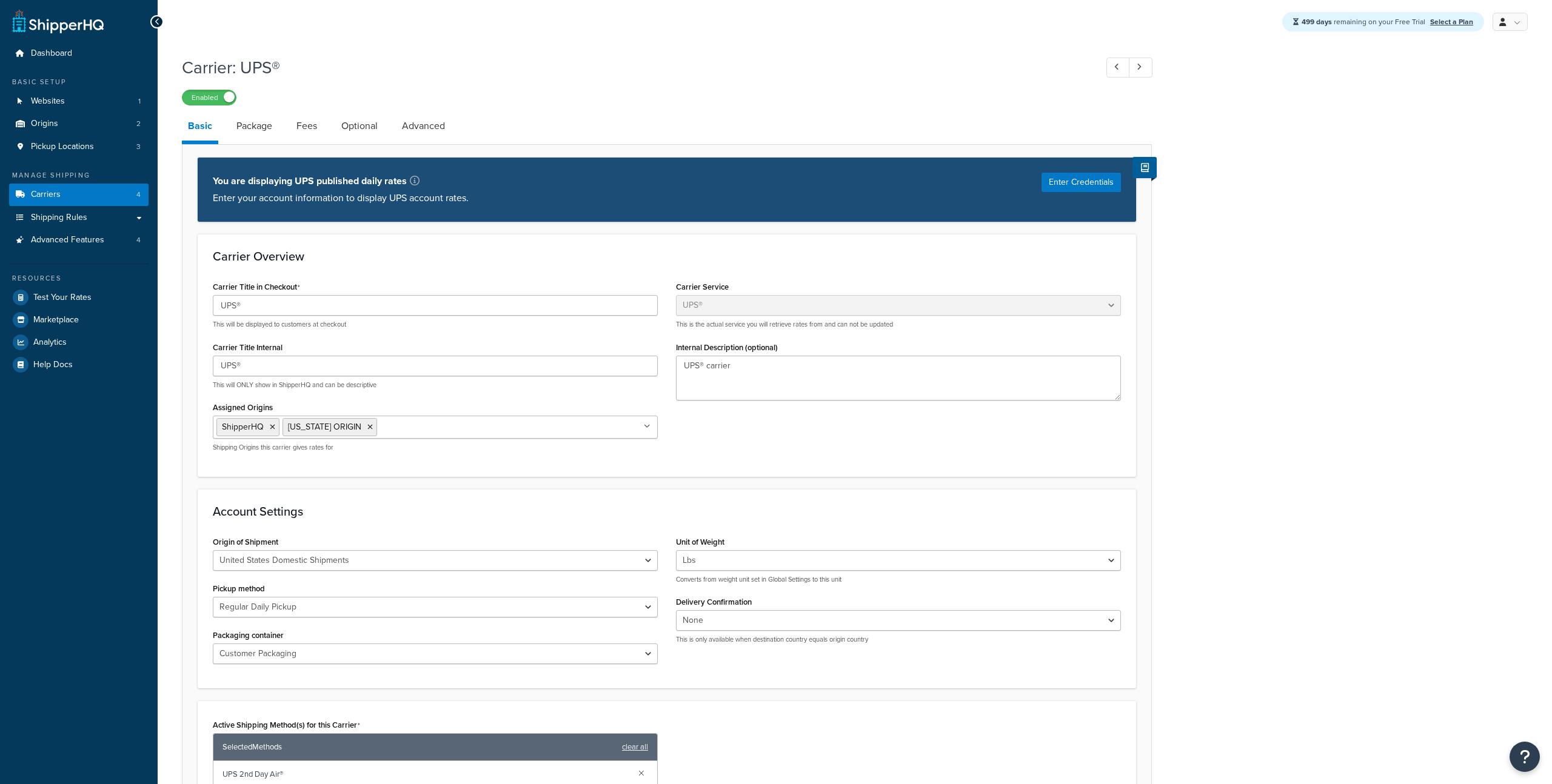
select select "ups"
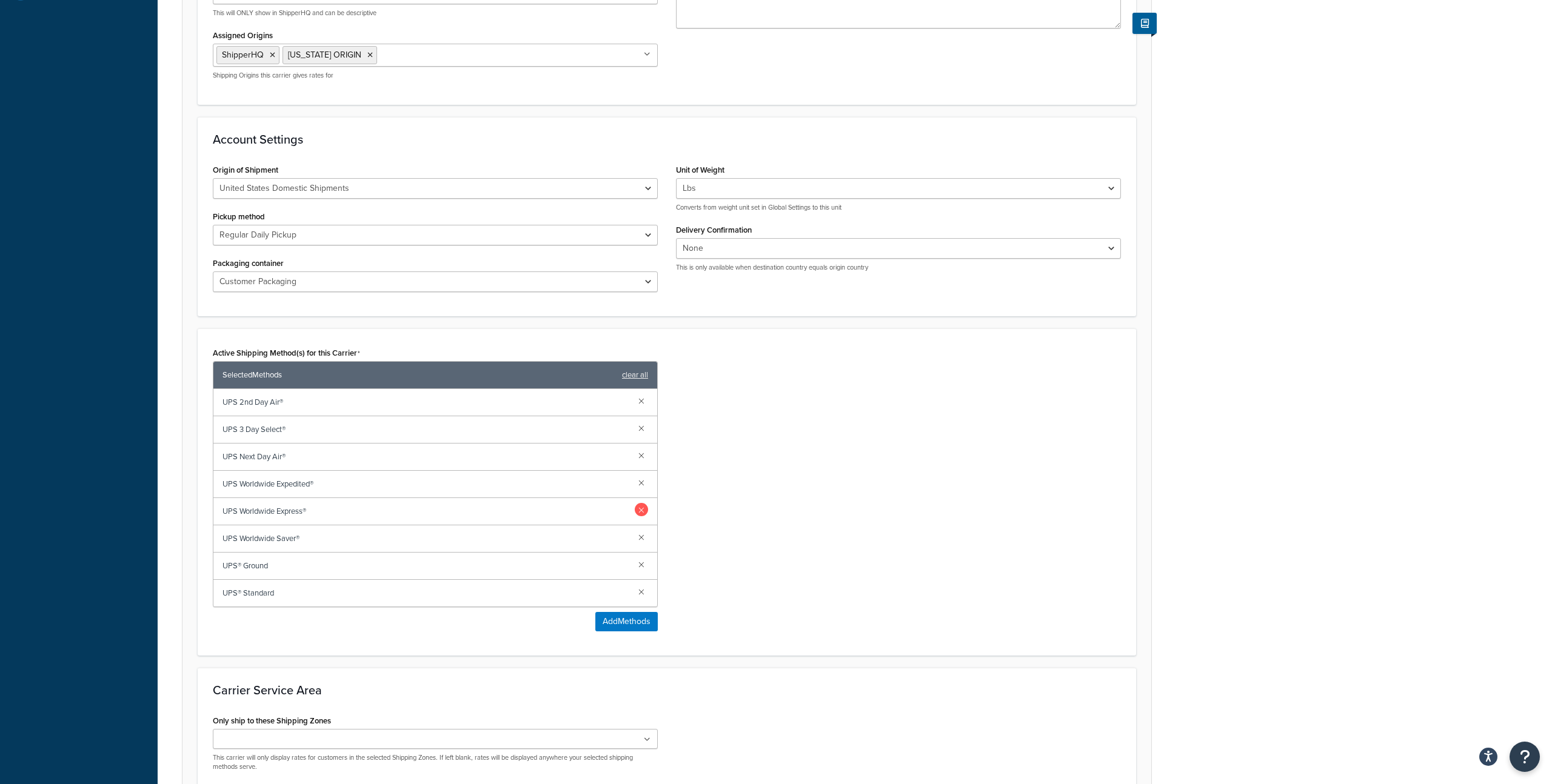
click at [643, 512] on link at bounding box center [641, 509] width 13 height 13
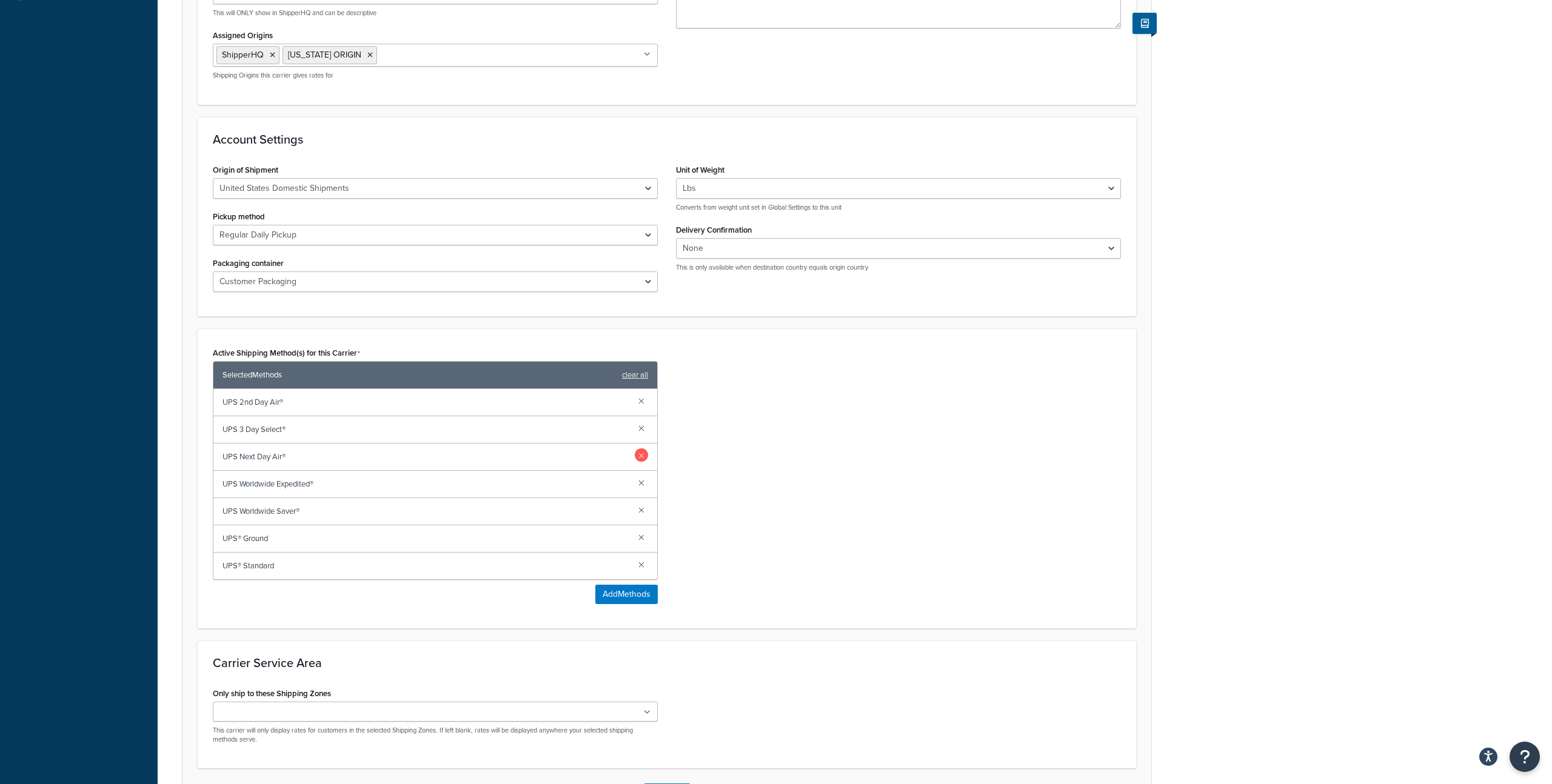
click at [642, 457] on link at bounding box center [641, 455] width 13 height 13
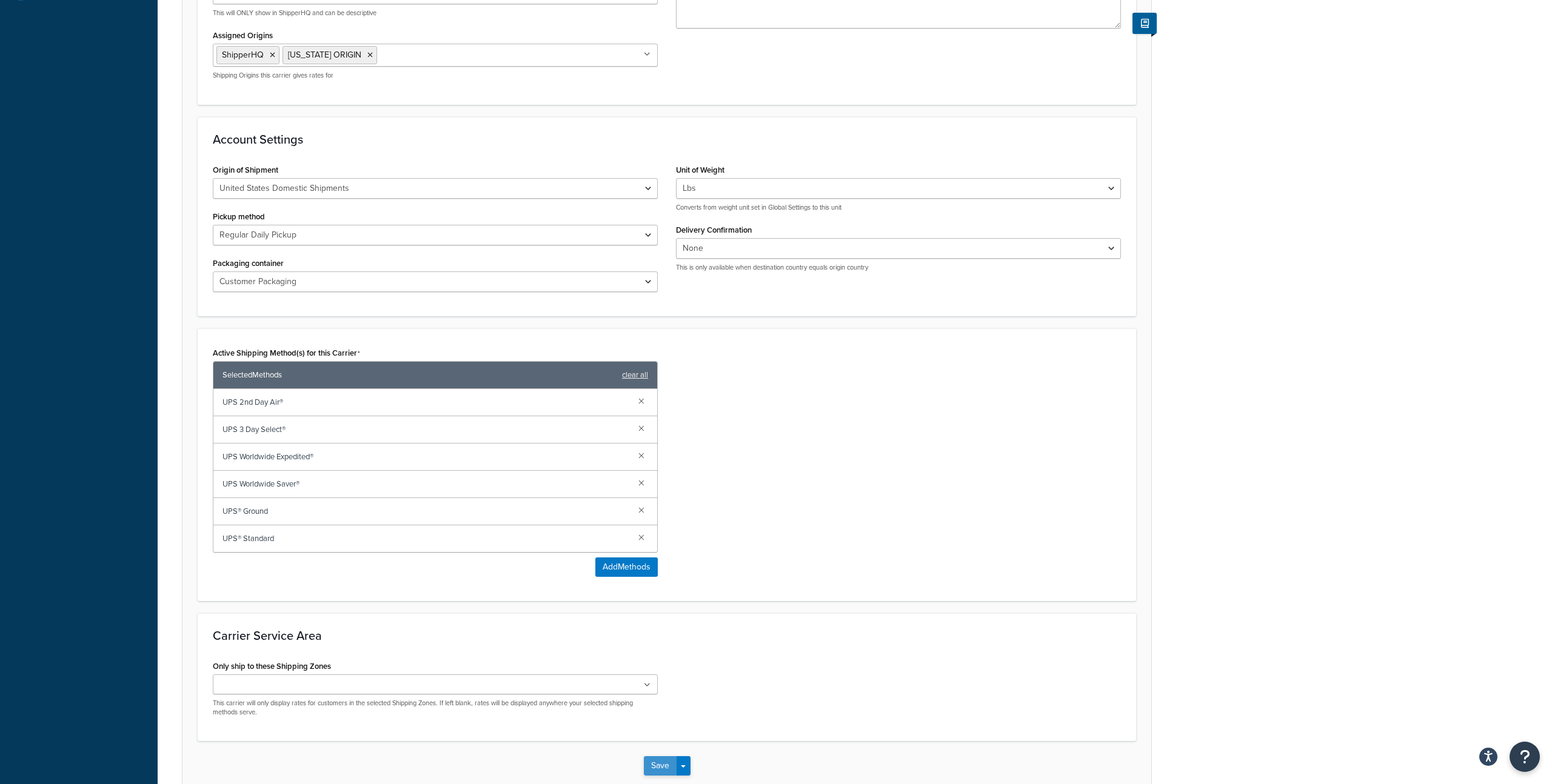
click at [648, 762] on button "Save" at bounding box center [661, 766] width 33 height 20
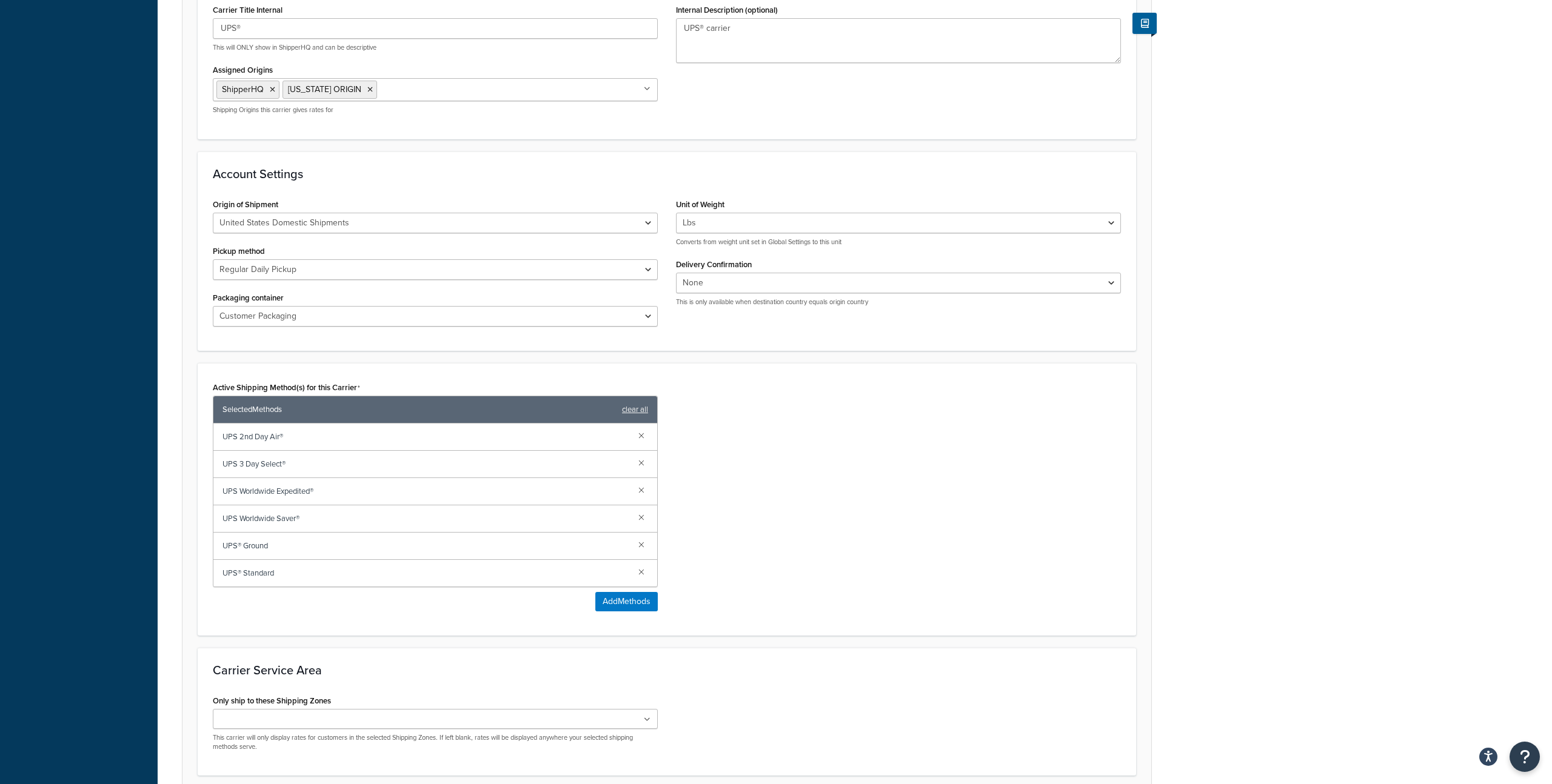
scroll to position [0, 0]
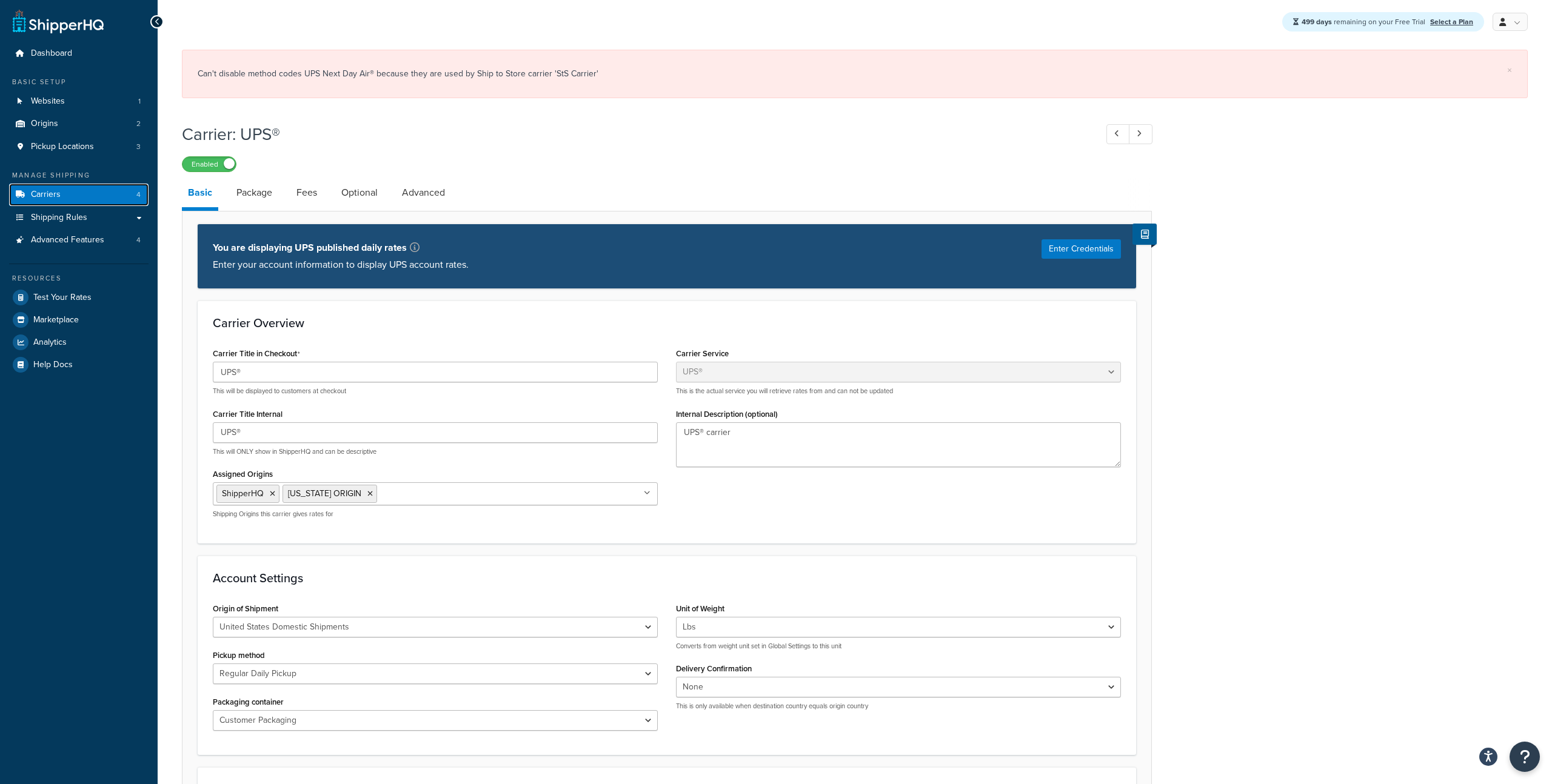
click at [96, 190] on link "Carriers 4" at bounding box center [79, 194] width 140 height 22
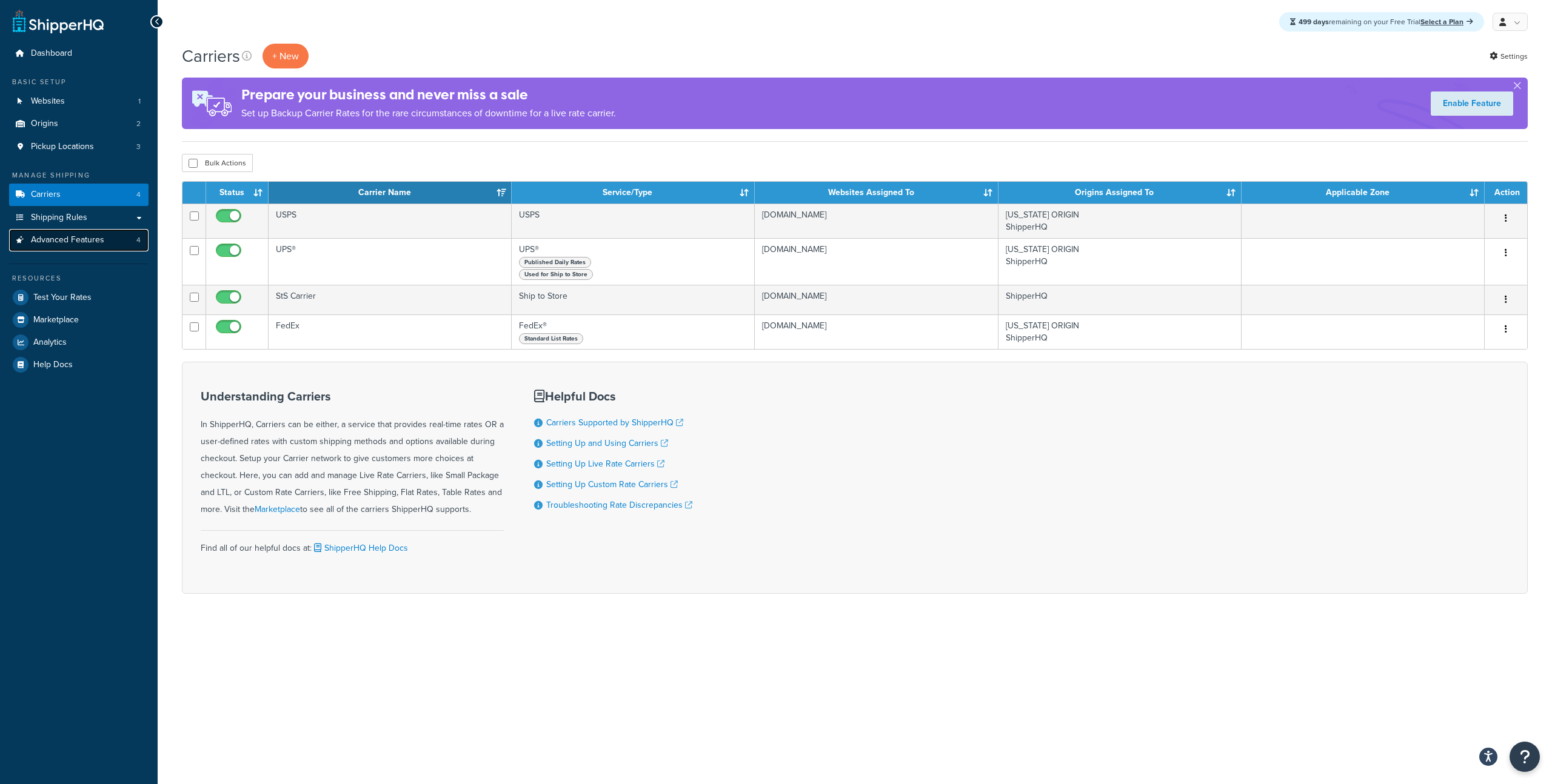
click at [93, 235] on span "Advanced Features" at bounding box center [68, 240] width 74 height 10
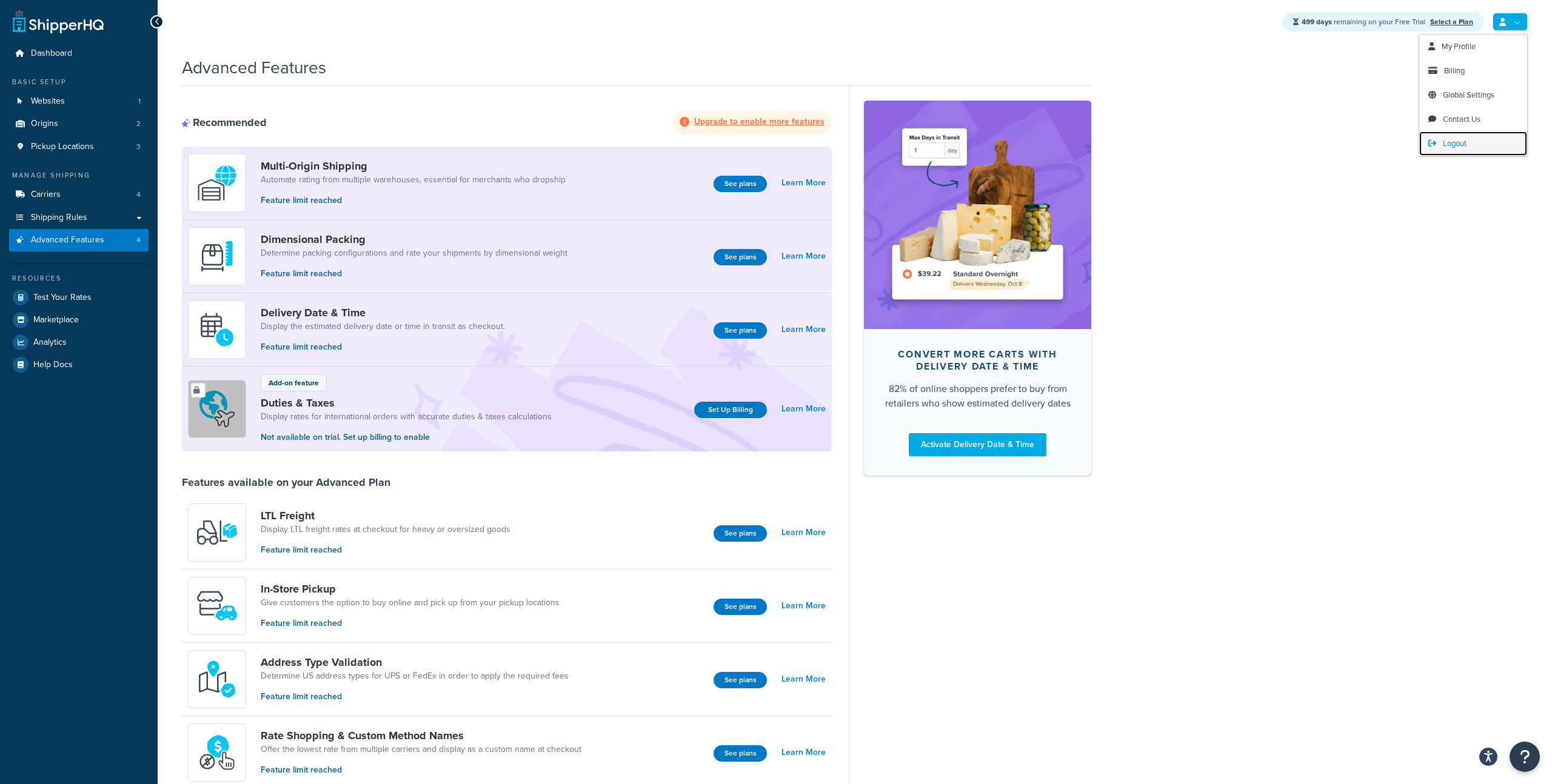
click at [1456, 138] on span "Logout" at bounding box center [1454, 143] width 23 height 11
